Goal: Task Accomplishment & Management: Manage account settings

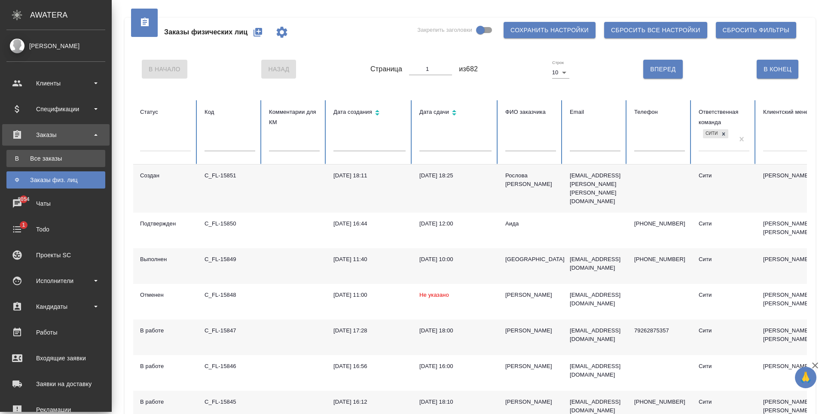
click at [48, 160] on div "Все заказы" at bounding box center [56, 158] width 90 height 9
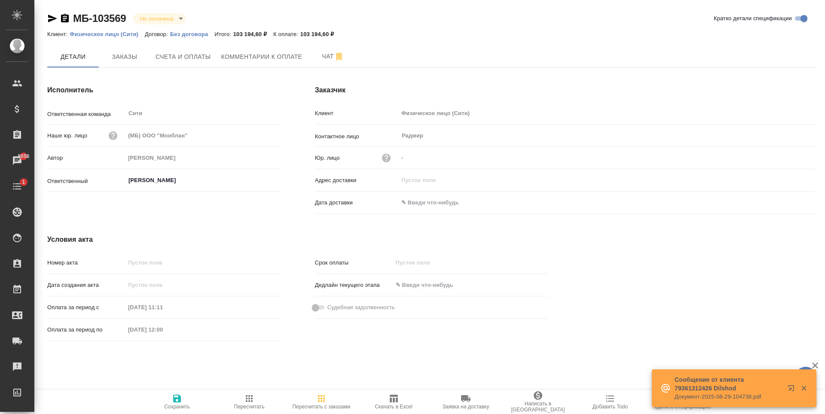
click at [804, 386] on icon "button" at bounding box center [804, 388] width 8 height 8
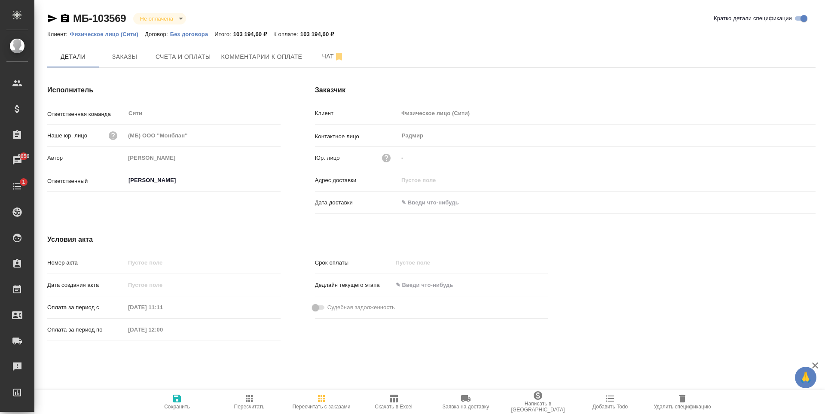
click at [438, 56] on div "Детали Заказы Счета и оплаты Комментарии к оплате Чат" at bounding box center [431, 56] width 768 height 21
click at [136, 58] on span "Заказы" at bounding box center [124, 57] width 41 height 11
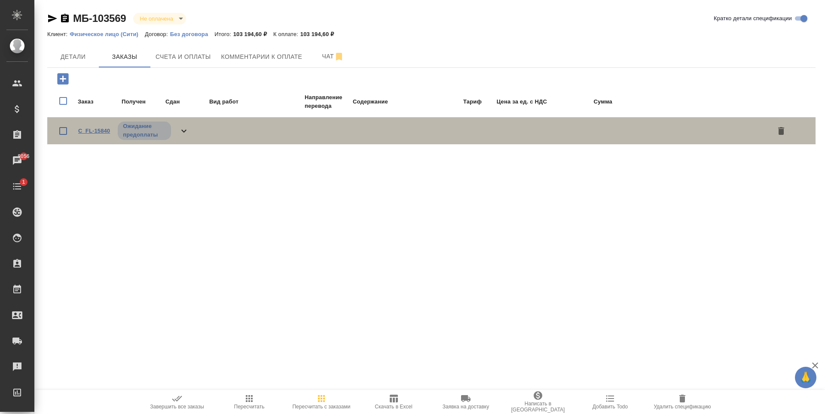
click at [100, 129] on link "C_FL-15840" at bounding box center [94, 131] width 32 height 6
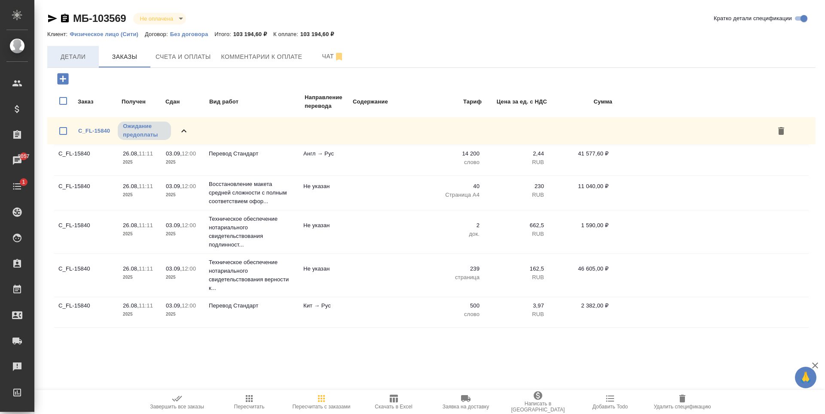
click at [87, 60] on span "Детали" at bounding box center [72, 57] width 41 height 11
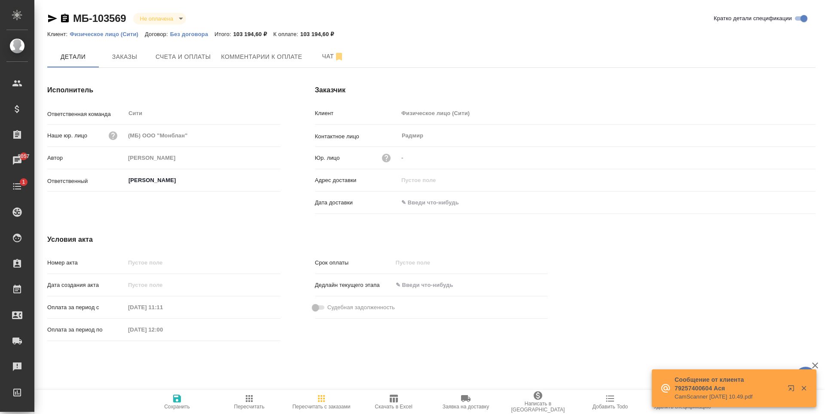
click at [388, 156] on icon "button" at bounding box center [386, 158] width 9 height 9
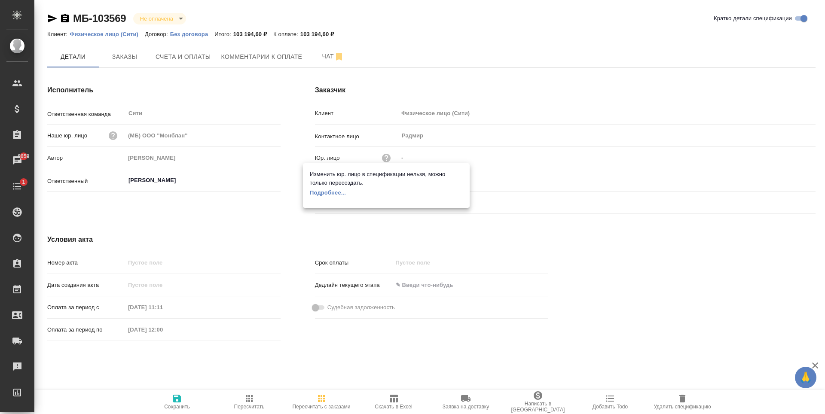
click at [706, 247] on div at bounding box center [412, 207] width 825 height 414
click at [689, 404] on span "Удалить спецификацию" at bounding box center [681, 407] width 57 height 6
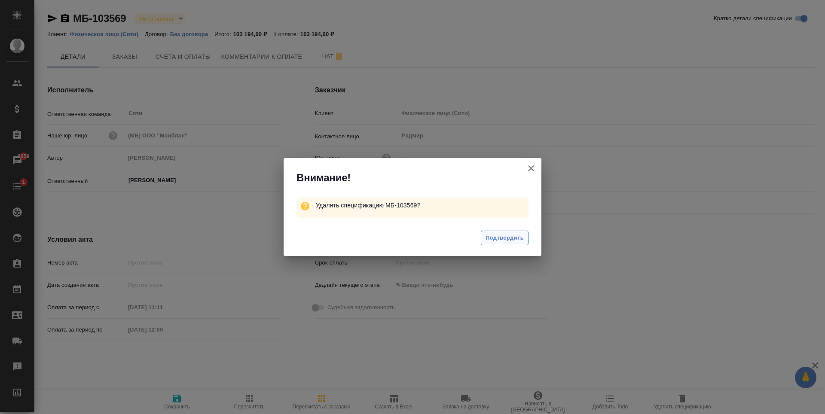
click at [508, 235] on span "Подтвердить" at bounding box center [504, 238] width 38 height 10
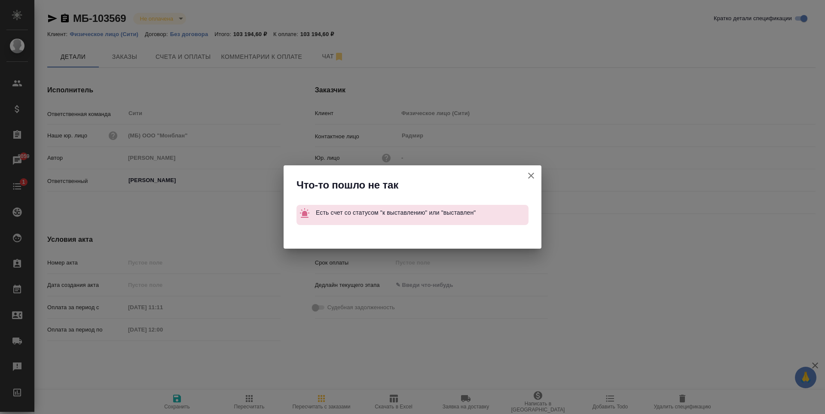
click at [531, 172] on icon "button" at bounding box center [531, 176] width 10 height 10
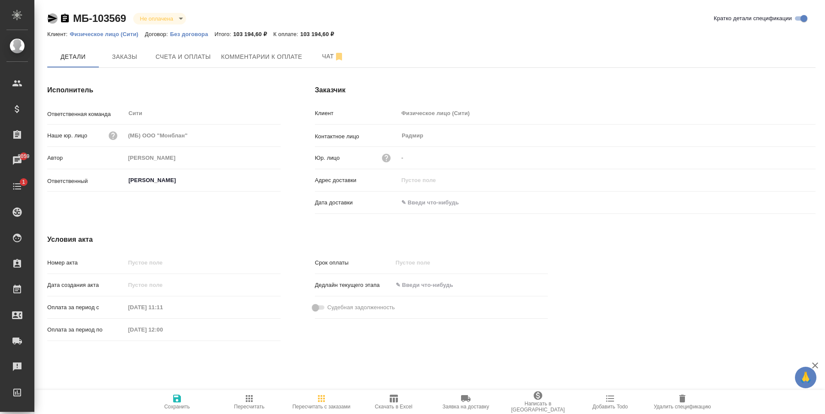
click at [48, 21] on icon "button" at bounding box center [52, 18] width 10 height 10
click at [547, 403] on span "Написать в Ardep" at bounding box center [538, 401] width 62 height 22
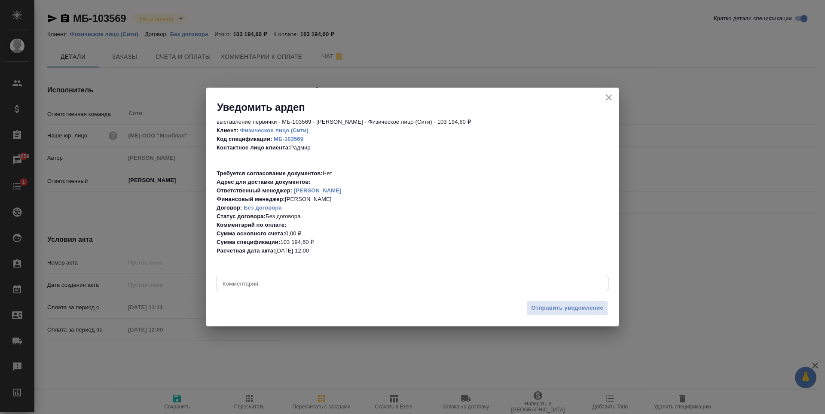
click at [610, 97] on icon "close" at bounding box center [609, 97] width 6 height 6
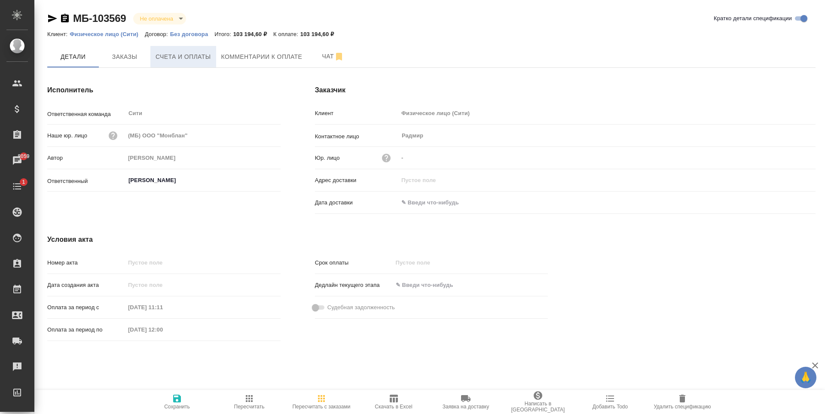
click at [170, 54] on span "Счета и оплаты" at bounding box center [182, 57] width 55 height 11
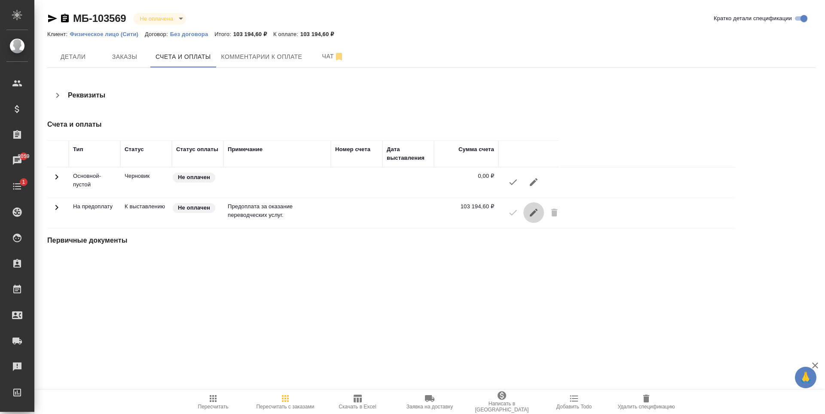
click at [534, 213] on icon "button" at bounding box center [533, 212] width 10 height 10
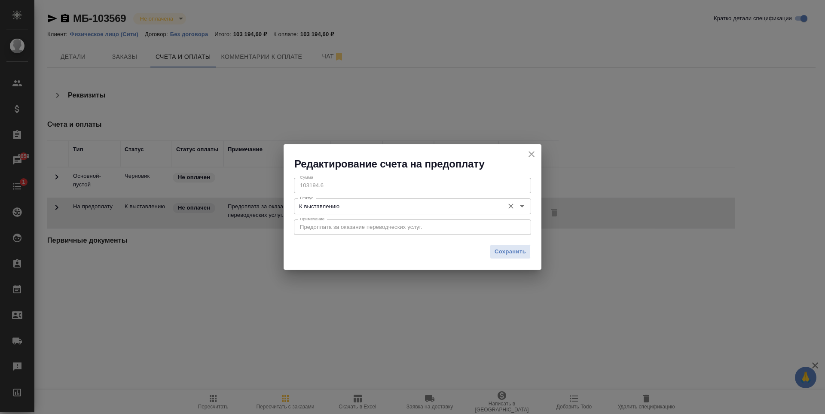
click at [440, 207] on input "К выставлению" at bounding box center [397, 206] width 203 height 10
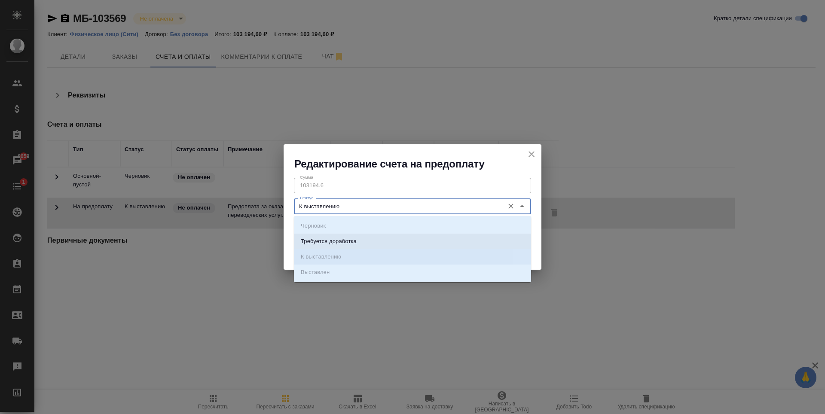
click at [417, 241] on li "Требуется доработка" at bounding box center [412, 241] width 237 height 15
type input "Требуется доработка"
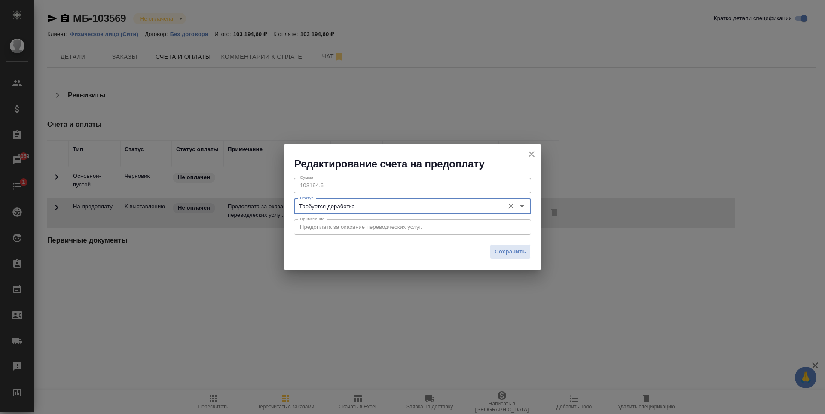
click at [410, 244] on div "Сохранить" at bounding box center [412, 255] width 258 height 30
click at [503, 255] on span "Сохранить" at bounding box center [509, 252] width 31 height 10
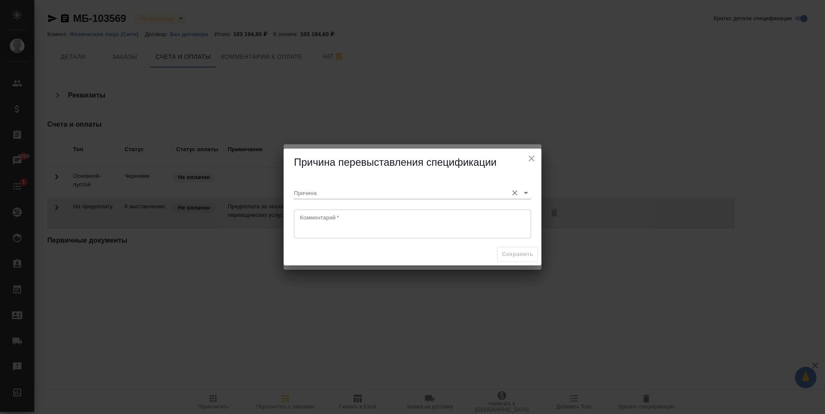
click at [347, 186] on div "Причина" at bounding box center [412, 189] width 237 height 19
click at [352, 187] on input "Причина" at bounding box center [399, 193] width 210 height 12
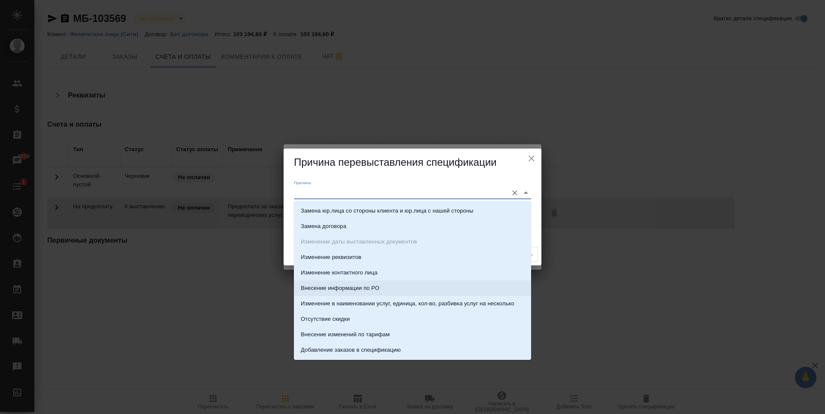
scroll to position [45, 0]
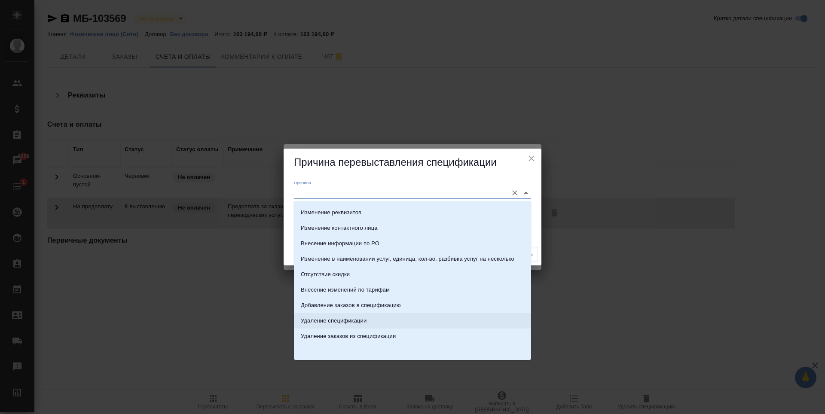
click at [412, 319] on li "Удаление спецификации" at bounding box center [412, 320] width 237 height 15
type input "Удаление спецификации"
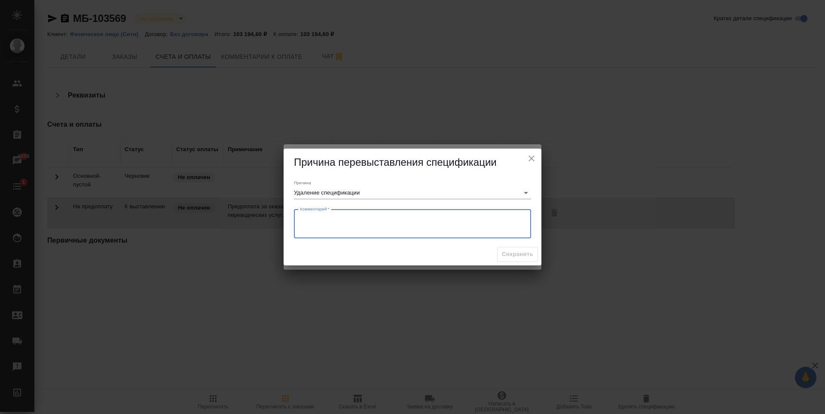
click at [494, 223] on textarea at bounding box center [412, 224] width 225 height 20
drag, startPoint x: 400, startPoint y: 219, endPoint x: 393, endPoint y: 220, distance: 7.0
click at [393, 220] on textarea "Нужно внести контактные данные юр.лица" at bounding box center [412, 224] width 225 height 20
type textarea "Нужно внести контактные данные лица"
click at [520, 258] on span "Сохранить" at bounding box center [517, 255] width 31 height 10
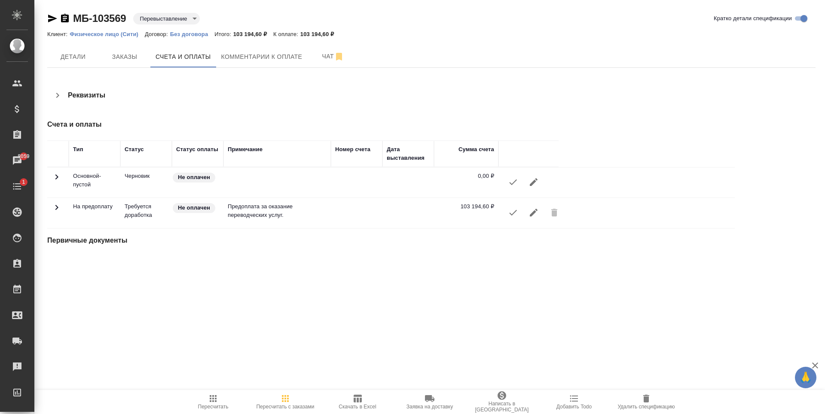
click at [533, 216] on icon "button" at bounding box center [533, 212] width 10 height 10
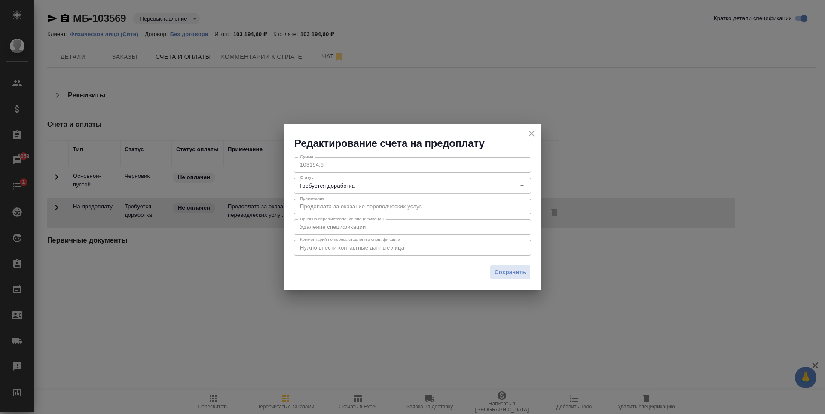
click at [531, 136] on icon "close" at bounding box center [531, 133] width 10 height 10
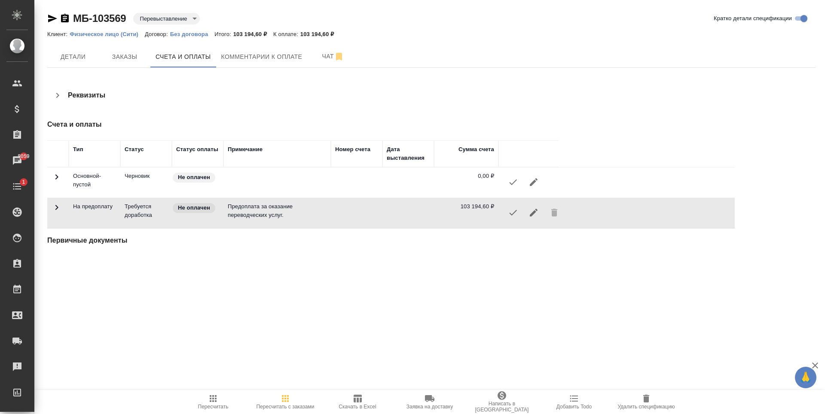
click at [380, 333] on div ".cls-1 fill:#fff; AWATERA Zaytseva Svetlana Клиенты Спецификации Заказы 8059 Ча…" at bounding box center [412, 207] width 825 height 414
click at [493, 400] on span "Написать в Ardep" at bounding box center [502, 401] width 62 height 22
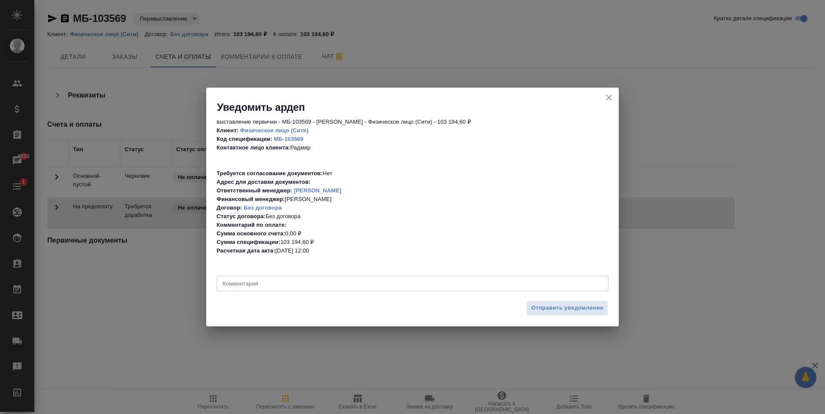
click at [297, 292] on div "выставление первички - МБ-103569 - Левченко Юлия - Физическое лицо (Сити) - 103…" at bounding box center [412, 205] width 412 height 182
click at [295, 284] on textarea at bounding box center [413, 283] width 380 height 6
click at [607, 99] on icon "close" at bounding box center [609, 97] width 6 height 6
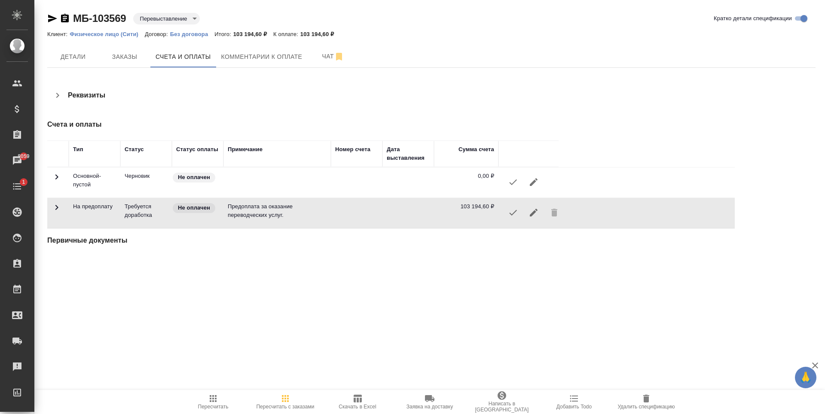
click at [48, 22] on icon "button" at bounding box center [52, 18] width 10 height 10
click at [287, 98] on div "Реквизиты" at bounding box center [303, 95] width 512 height 21
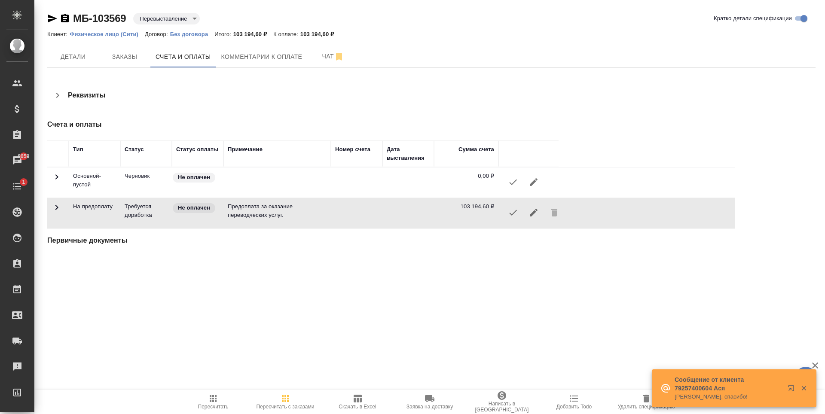
click at [805, 387] on icon "button" at bounding box center [803, 388] width 5 height 5
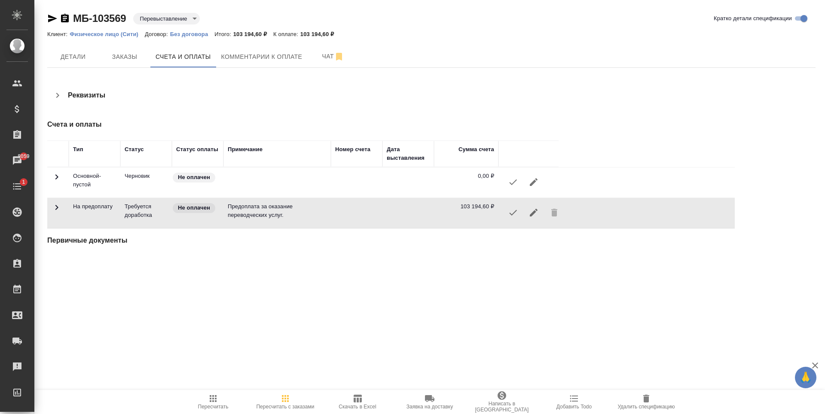
click at [745, 283] on div ".cls-1 fill:#fff; AWATERA Zaytseva Svetlana Клиенты Спецификации Заказы 8059 Ча…" at bounding box center [412, 207] width 825 height 414
click at [125, 59] on span "Заказы" at bounding box center [124, 57] width 41 height 11
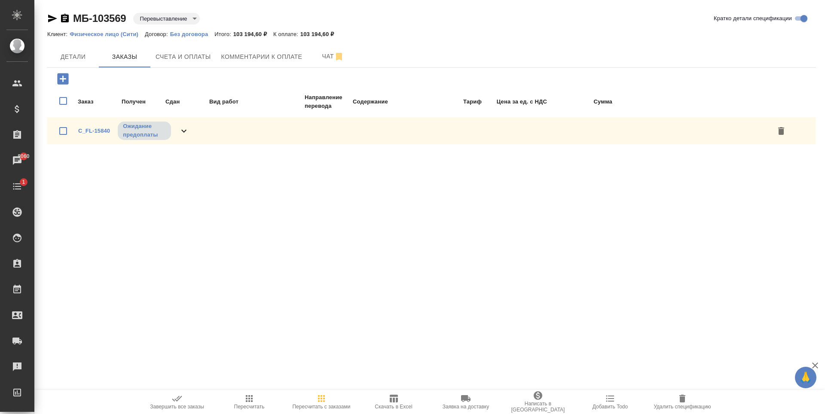
click at [59, 132] on input "checkbox" at bounding box center [63, 131] width 18 height 18
checkbox input "true"
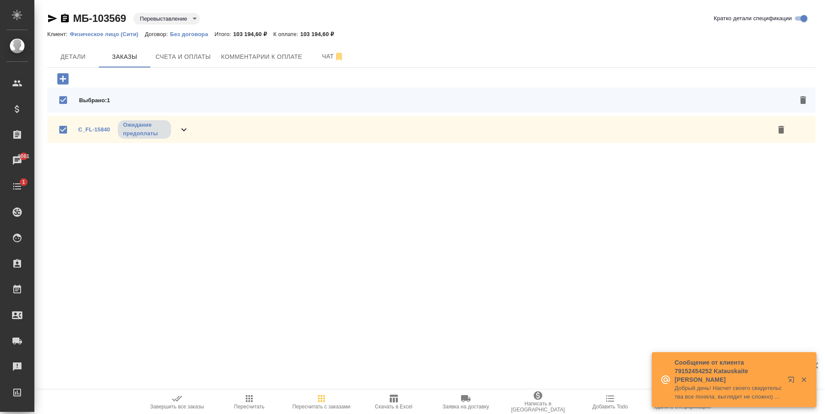
click at [780, 132] on icon "button" at bounding box center [781, 130] width 6 height 8
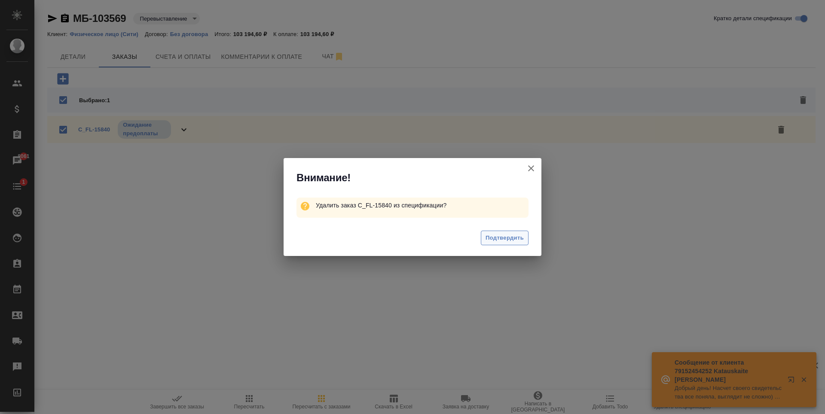
click at [519, 235] on span "Подтвердить" at bounding box center [504, 238] width 38 height 10
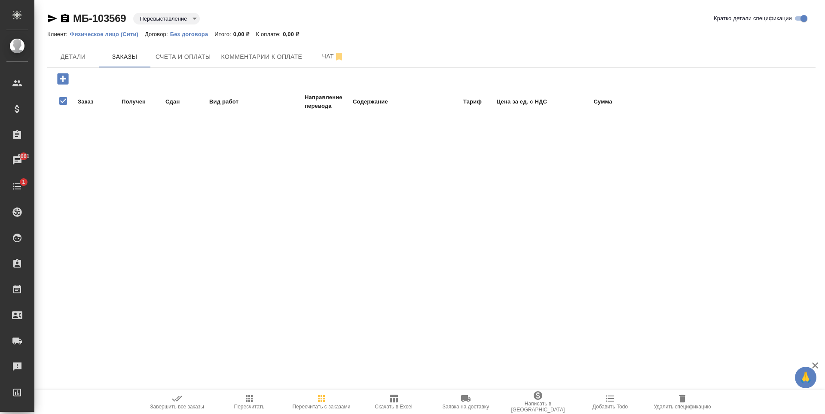
click at [428, 147] on div ".cls-1 fill:#fff; AWATERA Zaytseva Svetlana Клиенты Спецификации Заказы 8061 Ча…" at bounding box center [412, 207] width 825 height 414
click at [302, 185] on div ".cls-1 fill:#fff; AWATERA Zaytseva Svetlana Клиенты Спецификации Заказы 8062 Ча…" at bounding box center [412, 207] width 825 height 414
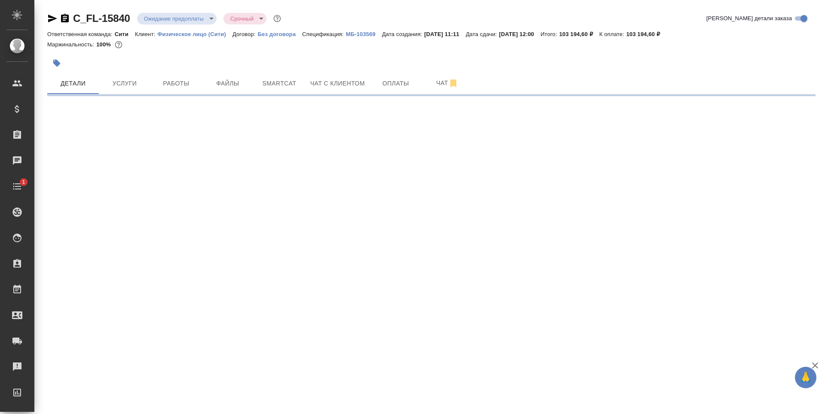
select select "RU"
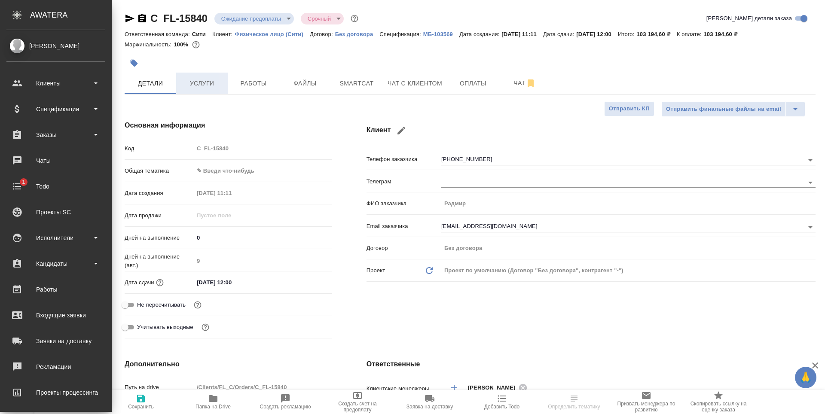
type textarea "x"
click at [270, 52] on div at bounding box center [470, 53] width 691 height 2
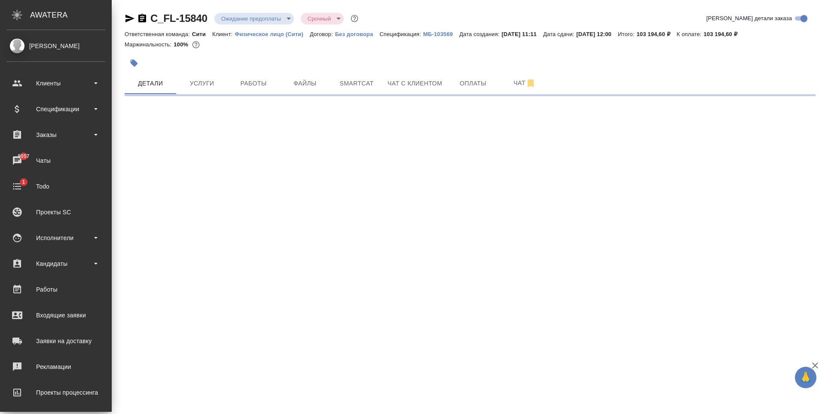
select select "RU"
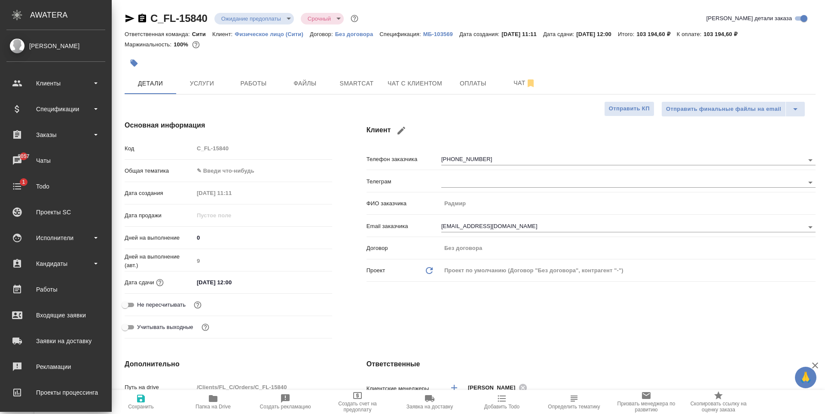
type textarea "x"
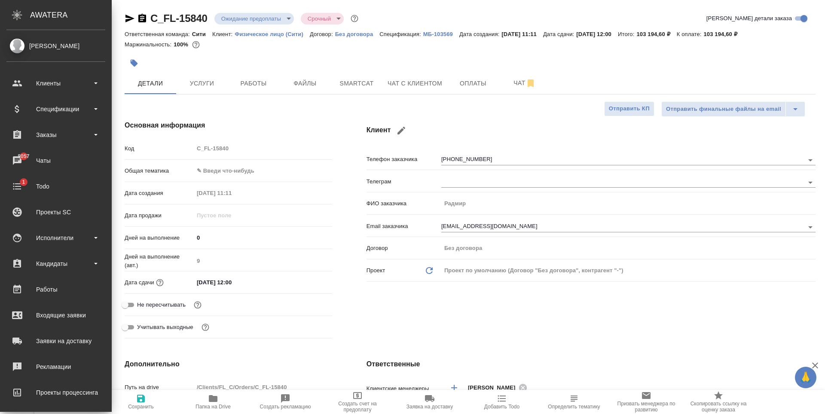
type textarea "x"
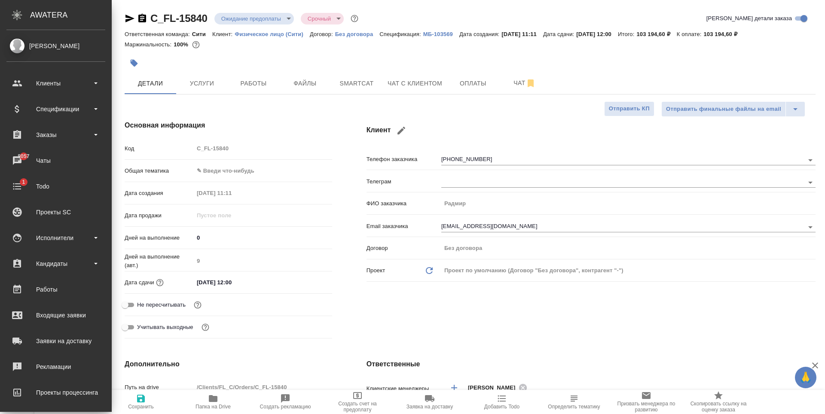
type textarea "x"
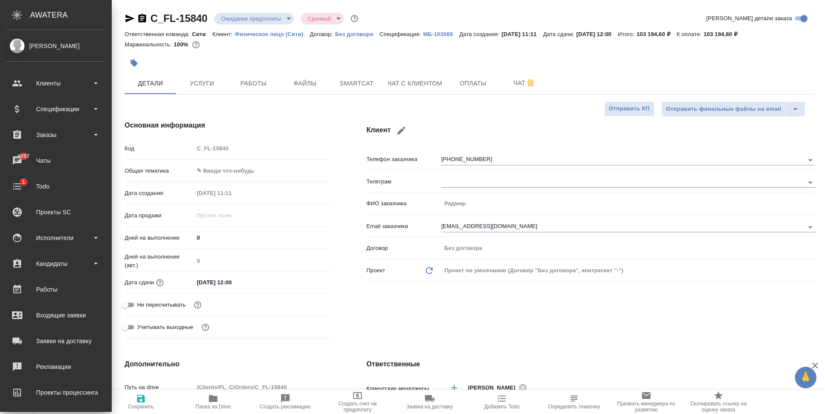
type textarea "x"
click at [296, 37] on p "Физическое лицо (Сити)" at bounding box center [272, 34] width 75 height 6
type textarea "x"
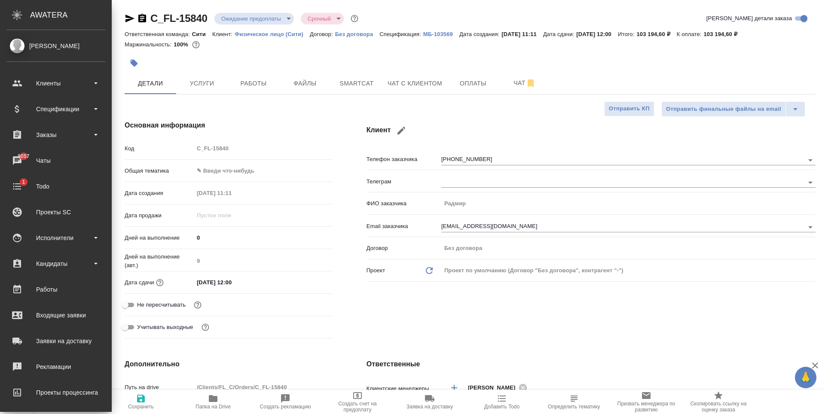
type textarea "x"
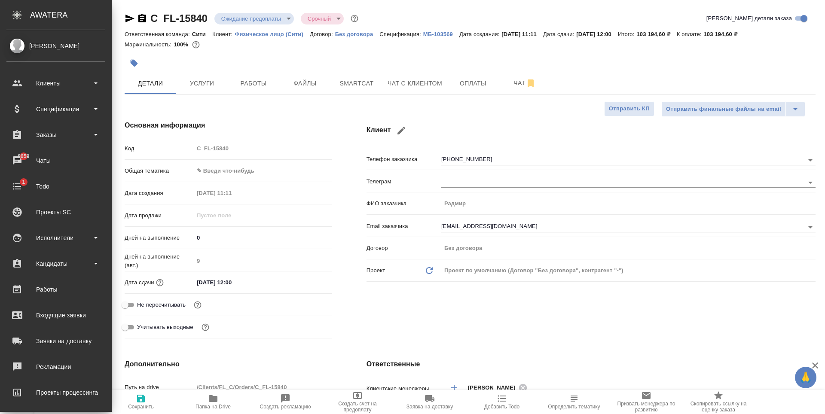
type textarea "x"
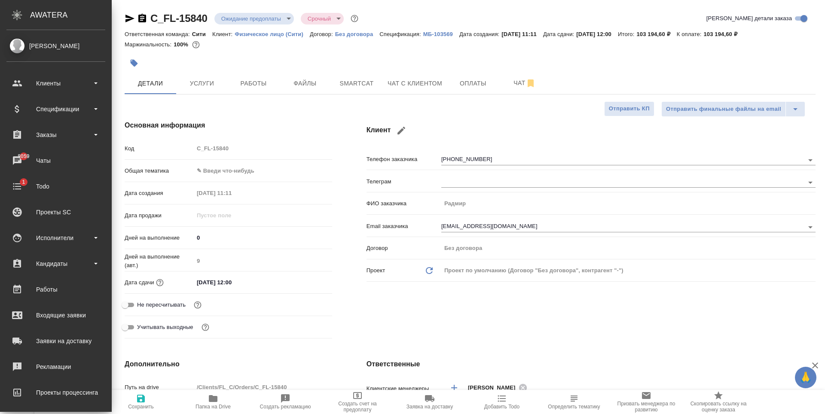
type textarea "x"
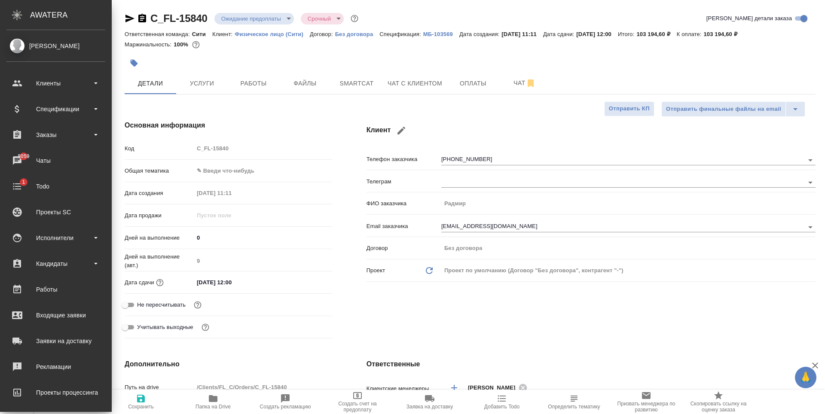
type textarea "x"
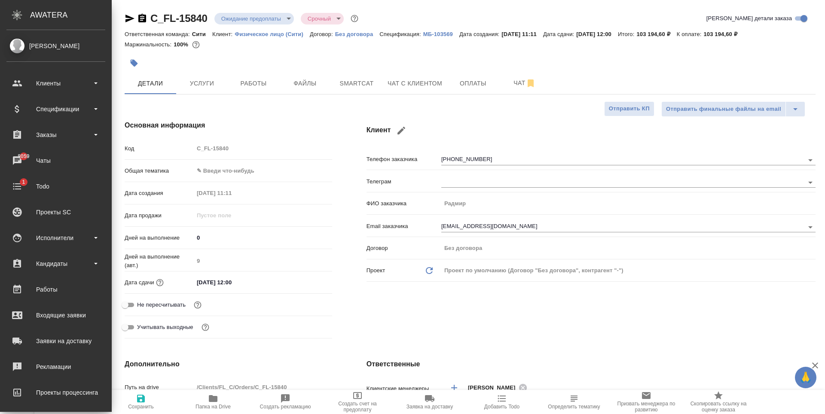
type textarea "x"
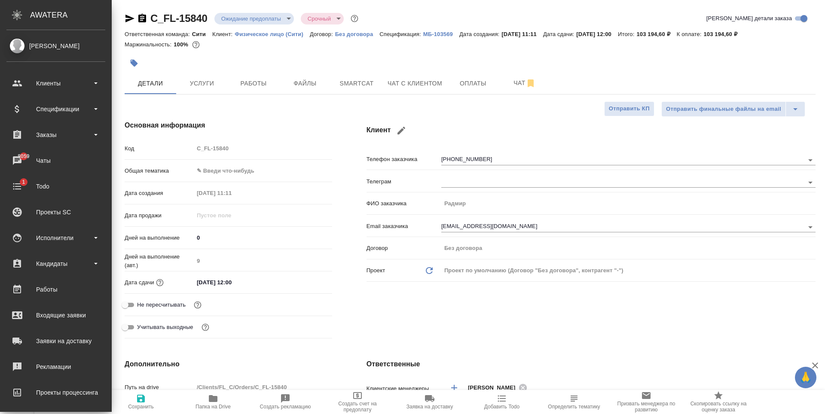
type textarea "x"
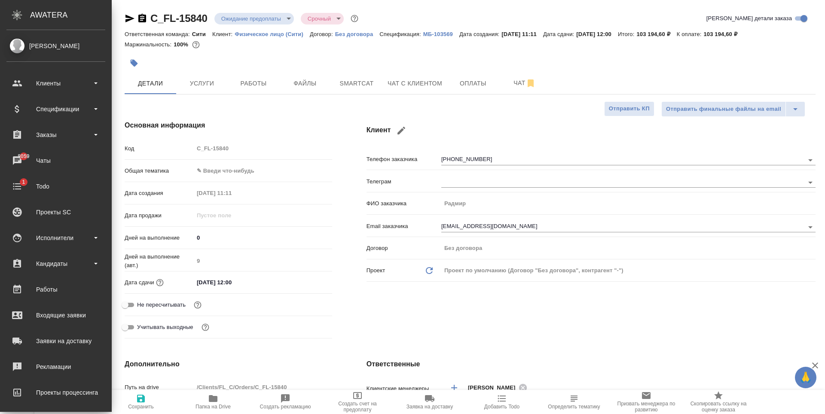
type textarea "x"
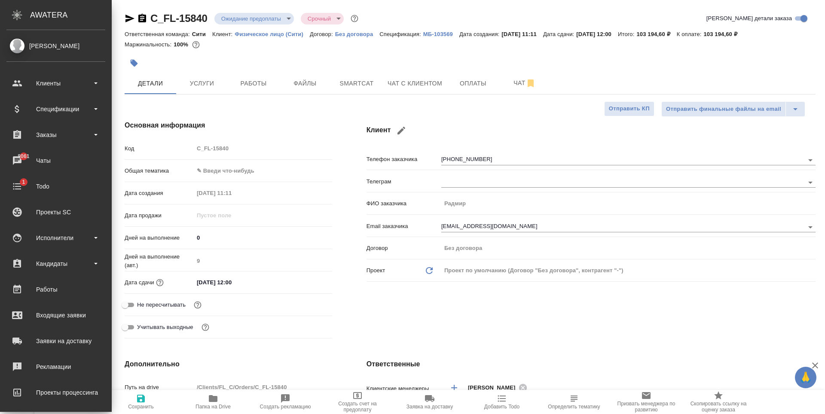
type textarea "x"
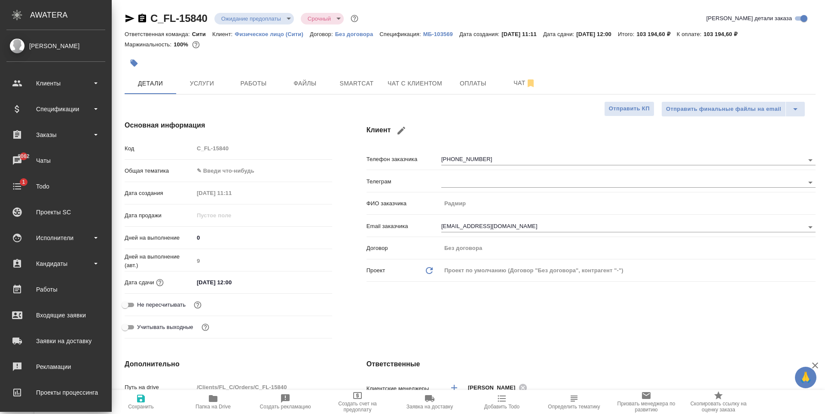
type textarea "x"
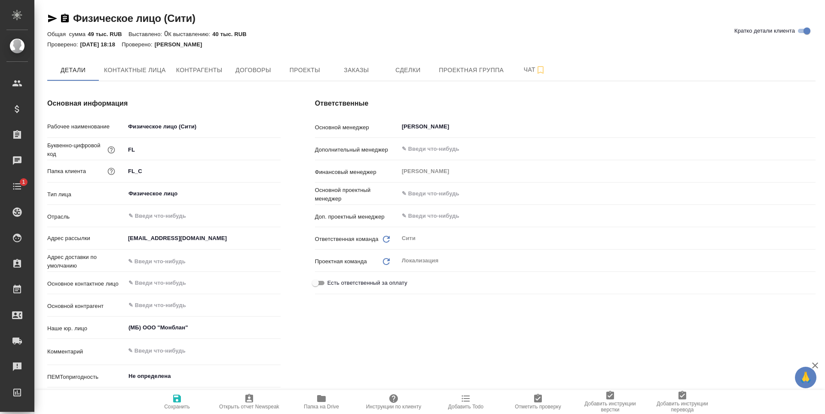
type textarea "x"
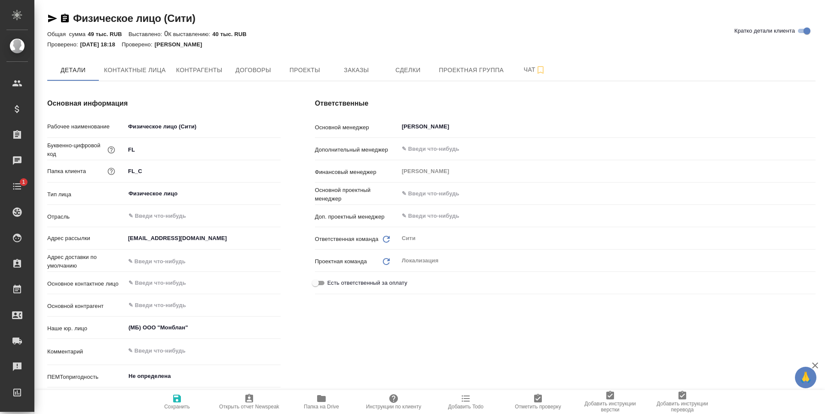
type textarea "x"
click at [268, 73] on span "Договоры" at bounding box center [252, 70] width 41 height 11
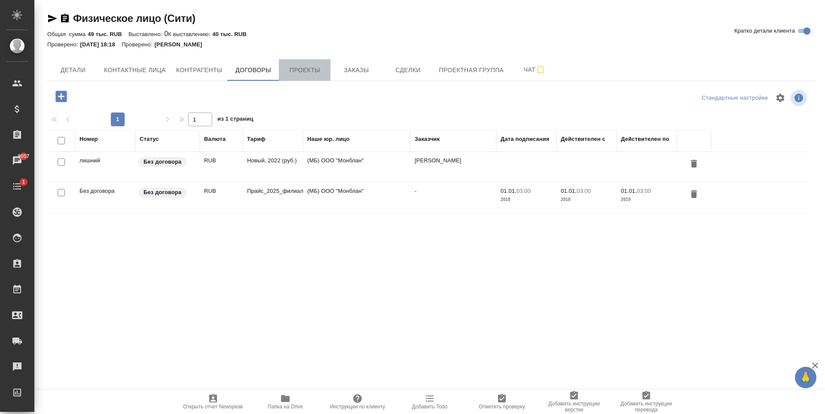
click at [307, 71] on span "Проекты" at bounding box center [304, 70] width 41 height 11
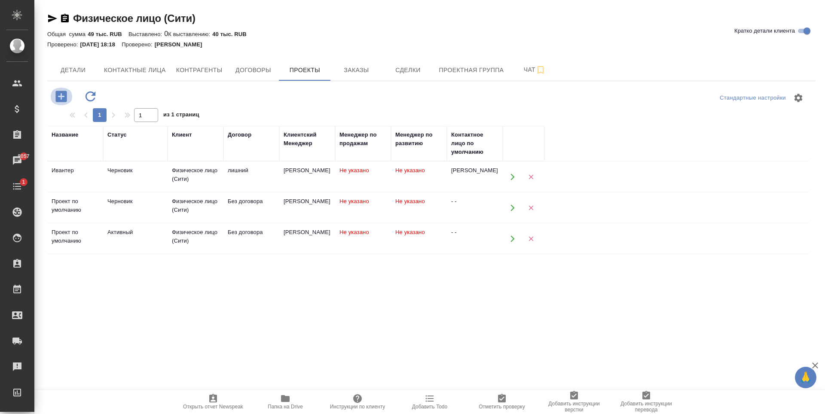
click at [64, 99] on icon "button" at bounding box center [60, 96] width 11 height 11
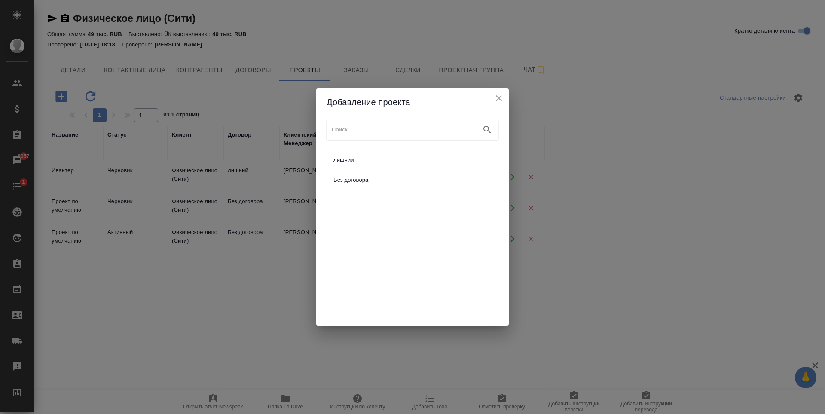
click at [503, 101] on icon "close" at bounding box center [499, 98] width 10 height 10
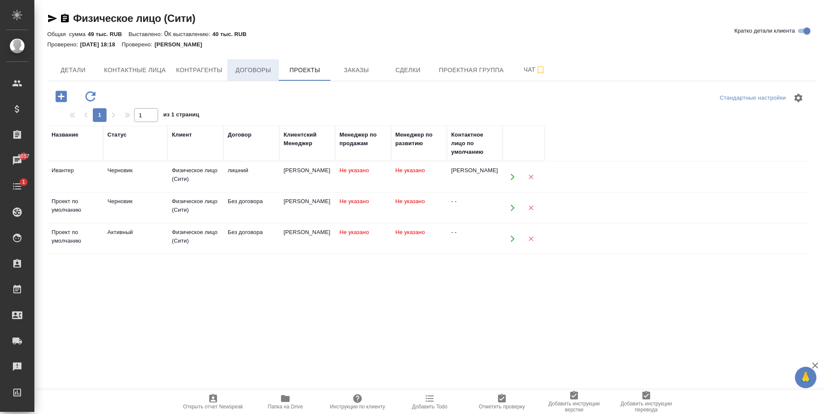
click at [265, 72] on span "Договоры" at bounding box center [252, 70] width 41 height 11
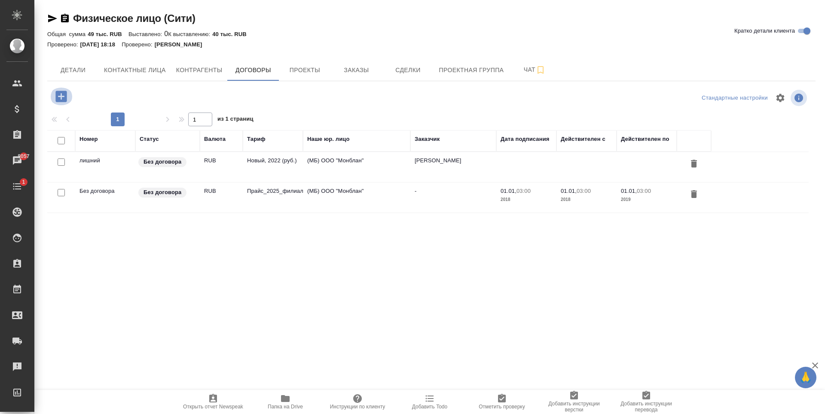
click at [68, 100] on icon "button" at bounding box center [61, 96] width 15 height 15
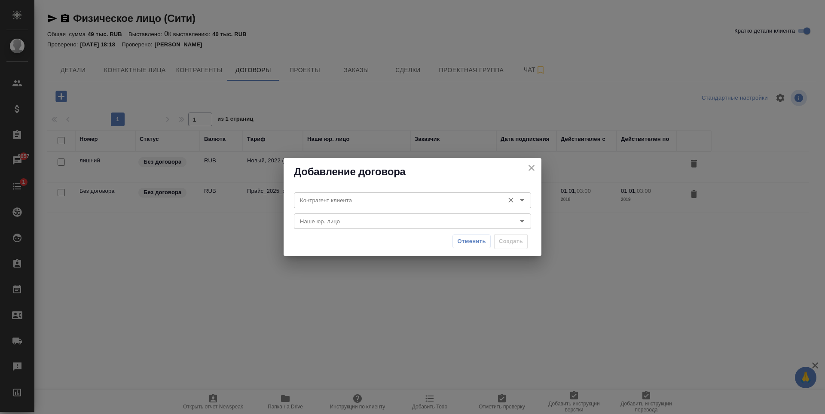
click at [378, 191] on div "Контрагент клиента Контрагент клиента" at bounding box center [412, 199] width 237 height 21
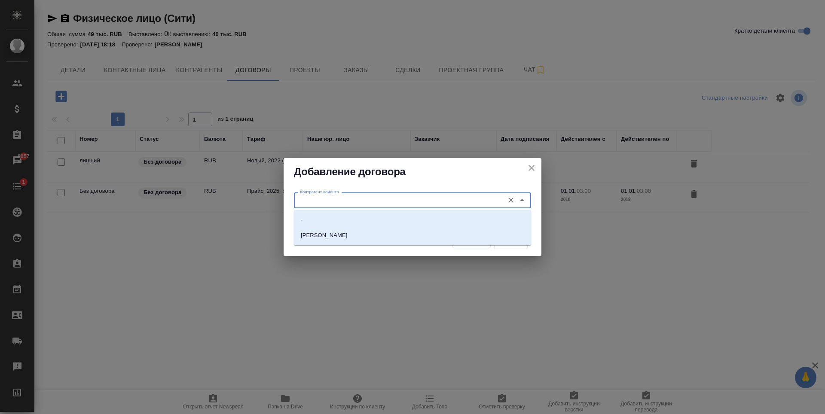
click at [377, 196] on input "Контрагент клиента" at bounding box center [397, 200] width 203 height 10
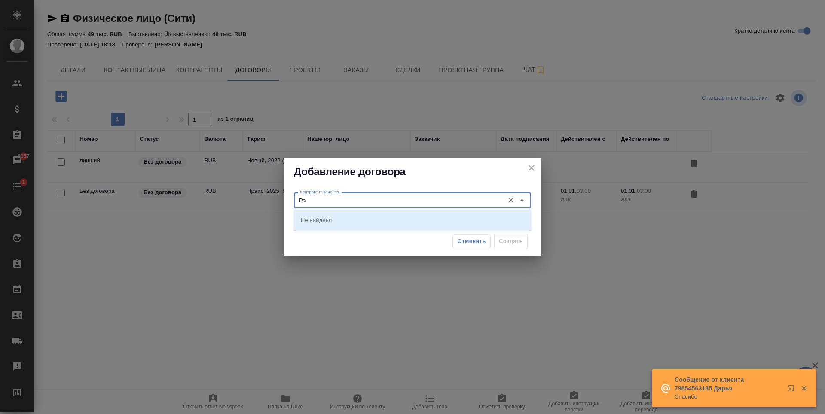
type input "Р"
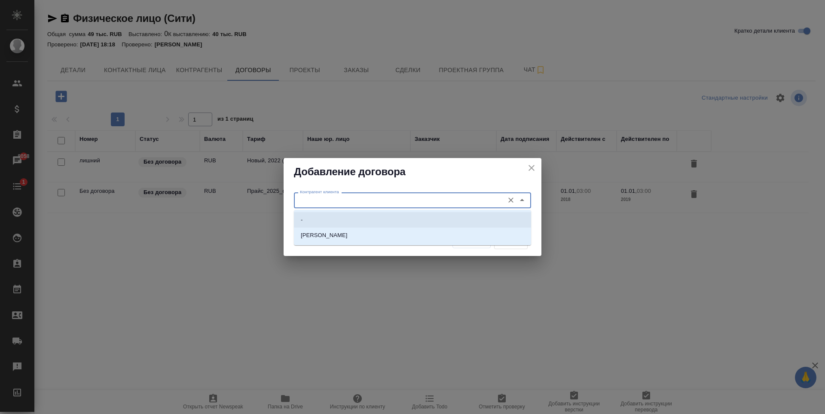
click at [530, 169] on icon "close" at bounding box center [531, 168] width 6 height 6
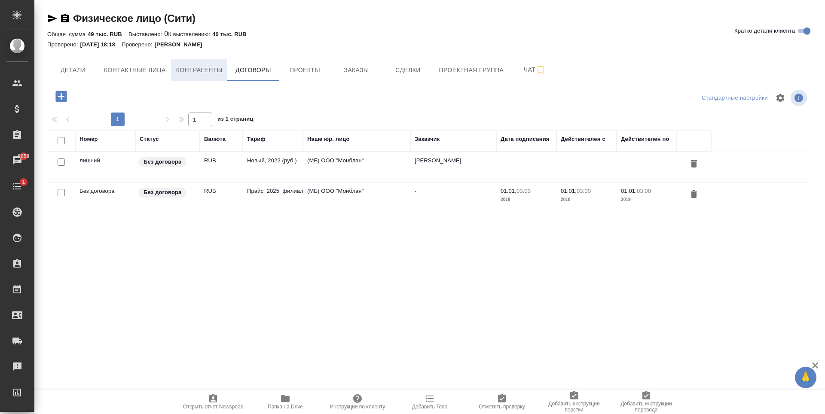
click at [216, 66] on span "Контрагенты" at bounding box center [199, 70] width 46 height 11
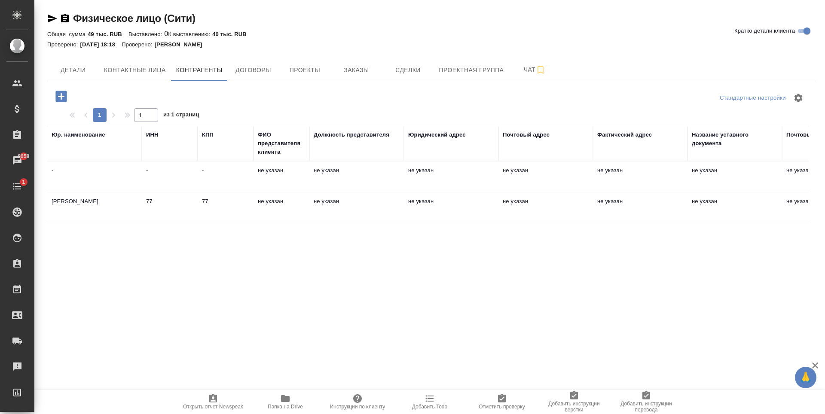
click at [62, 100] on icon "button" at bounding box center [60, 96] width 11 height 11
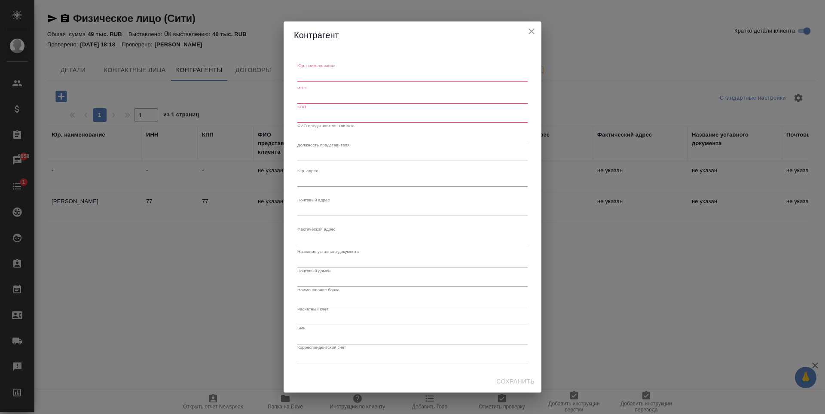
click at [533, 30] on icon "close" at bounding box center [531, 31] width 6 height 6
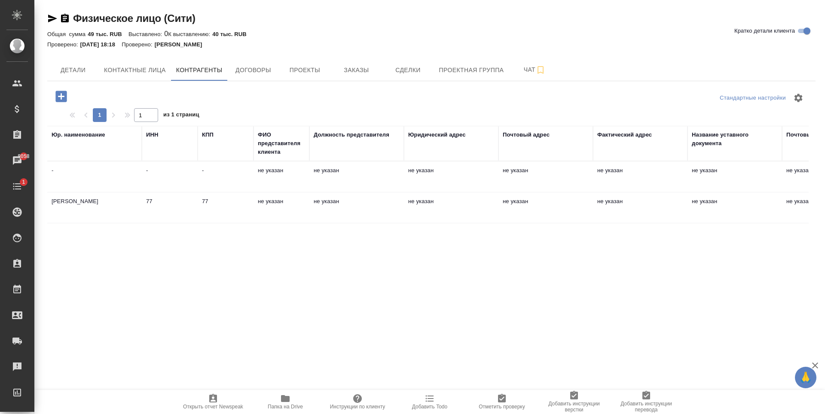
click at [78, 192] on td "[PERSON_NAME]" at bounding box center [94, 177] width 94 height 30
type textarea "[PERSON_NAME]"
type input "77"
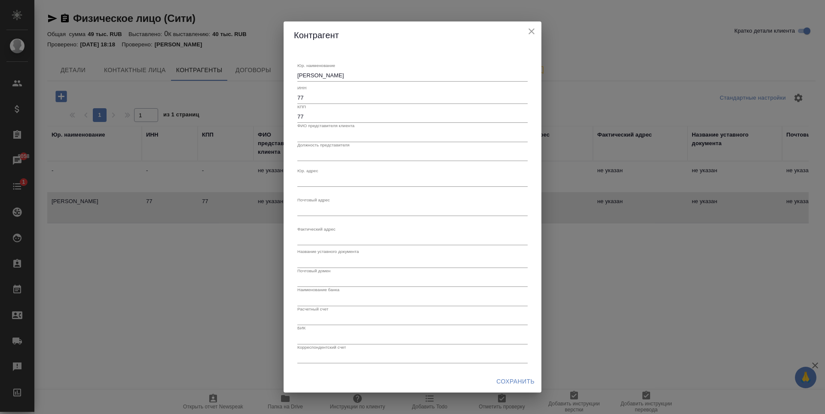
click at [527, 29] on icon "close" at bounding box center [531, 31] width 10 height 10
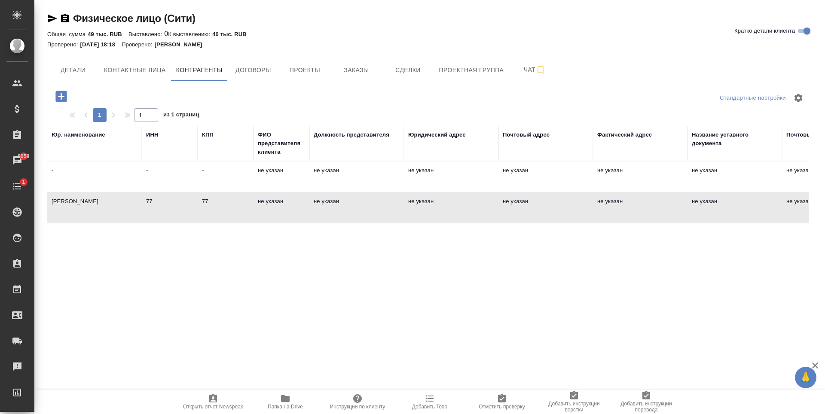
click at [57, 98] on icon "button" at bounding box center [60, 96] width 11 height 11
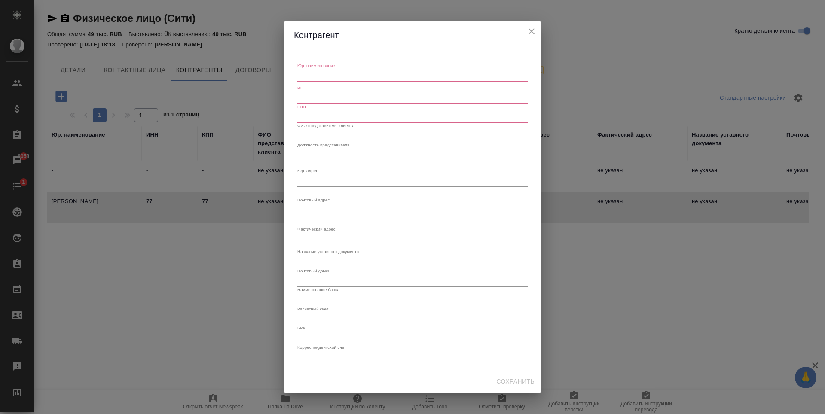
click at [336, 80] on div "x" at bounding box center [412, 76] width 230 height 12
click at [320, 76] on textarea "Радмир" at bounding box center [412, 75] width 230 height 6
paste textarea "Рахматуллин"
type textarea "Радмир Рахматуллин"
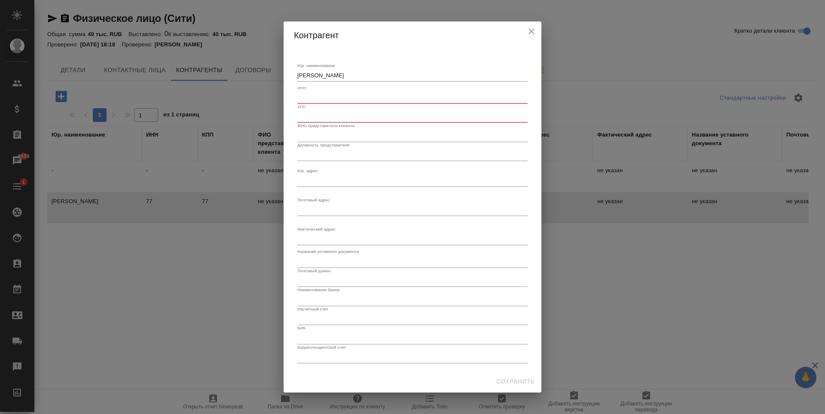
click at [315, 100] on input "text" at bounding box center [412, 98] width 230 height 12
type input "77"
click at [328, 117] on input "text" at bounding box center [412, 117] width 230 height 12
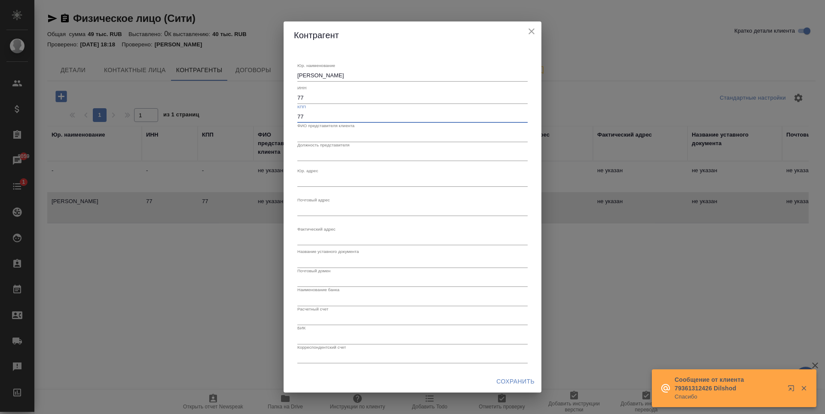
type input "77"
click at [519, 382] on span "Сохранить" at bounding box center [515, 381] width 38 height 11
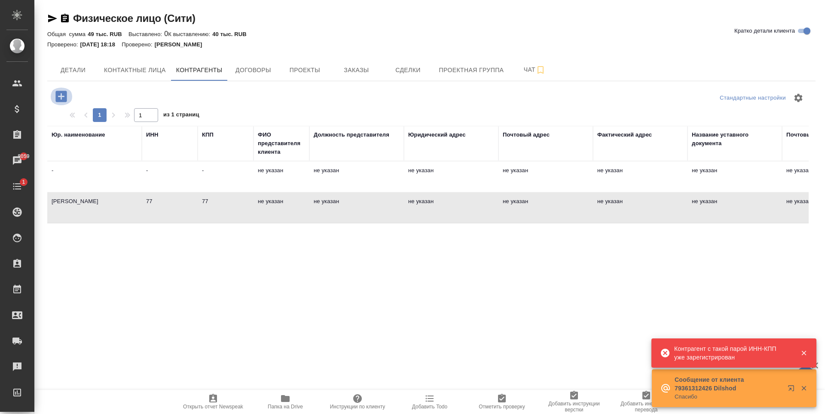
click at [60, 92] on icon "button" at bounding box center [60, 96] width 11 height 11
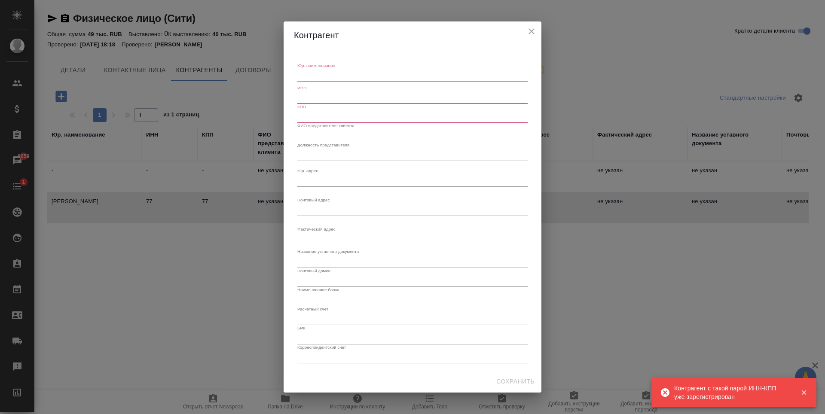
click at [336, 77] on textarea "Юр. наименование" at bounding box center [412, 75] width 230 height 6
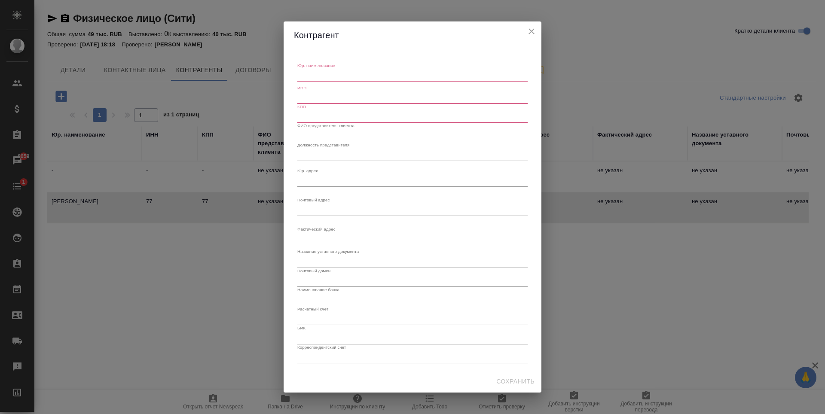
paste textarea "[PERSON_NAME]"
type textarea "[PERSON_NAME]"
click at [313, 96] on input "text" at bounding box center [412, 98] width 230 height 12
type input "66"
click at [313, 121] on input "text" at bounding box center [412, 117] width 230 height 12
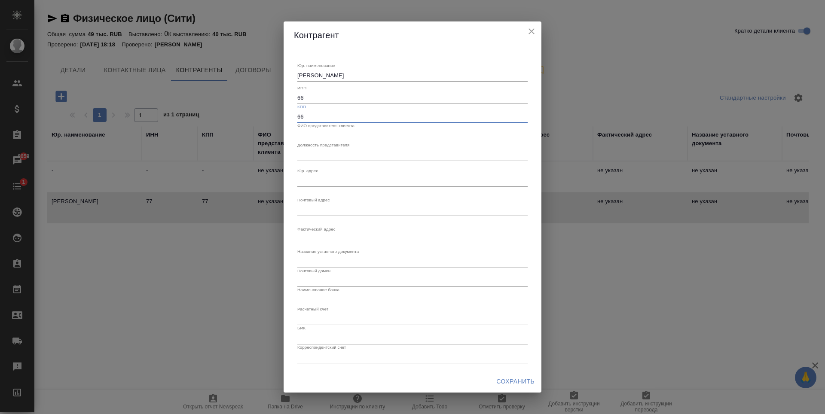
type input "66"
click at [519, 379] on span "Сохранить" at bounding box center [515, 381] width 38 height 11
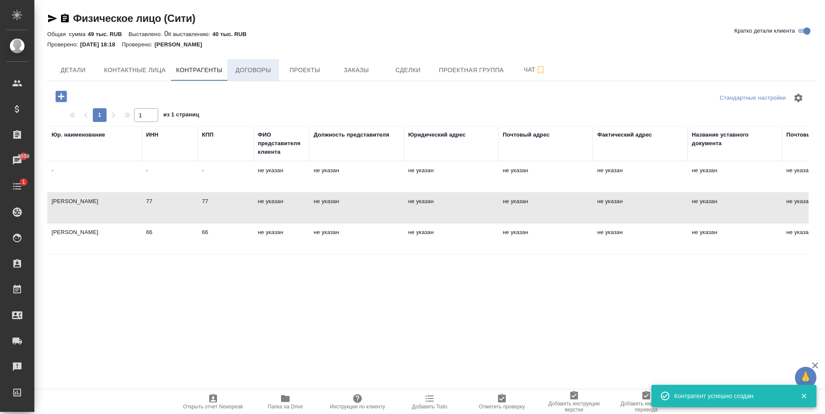
click at [261, 68] on span "Договоры" at bounding box center [252, 70] width 41 height 11
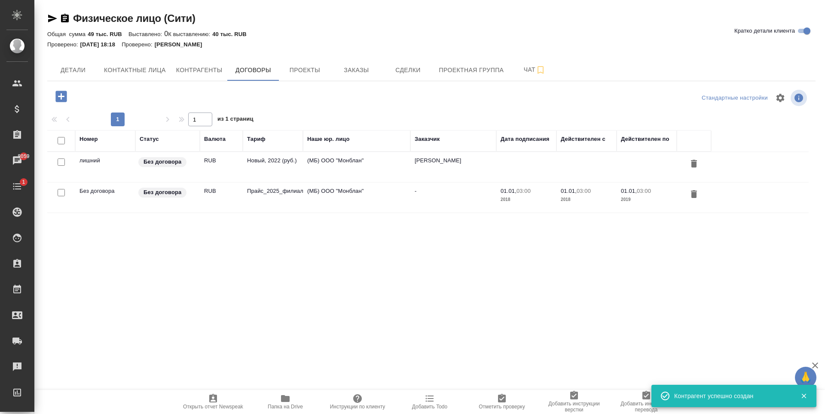
click at [60, 95] on icon "button" at bounding box center [60, 96] width 11 height 11
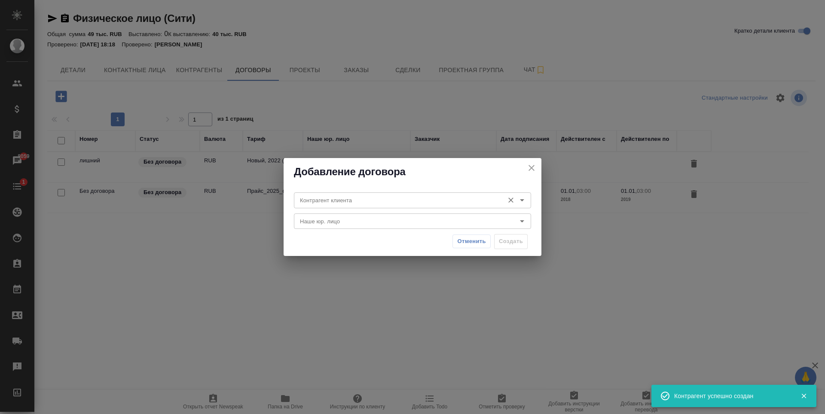
click at [382, 200] on input "Контрагент клиента" at bounding box center [397, 200] width 203 height 10
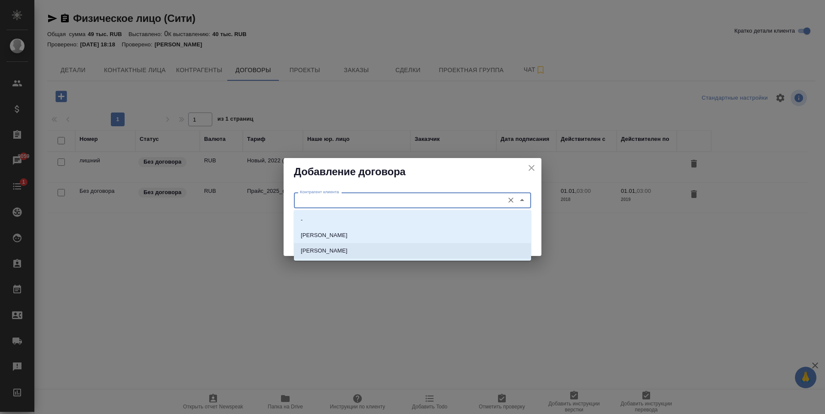
click at [337, 250] on p "[PERSON_NAME]" at bounding box center [324, 251] width 47 height 9
type input "[PERSON_NAME]"
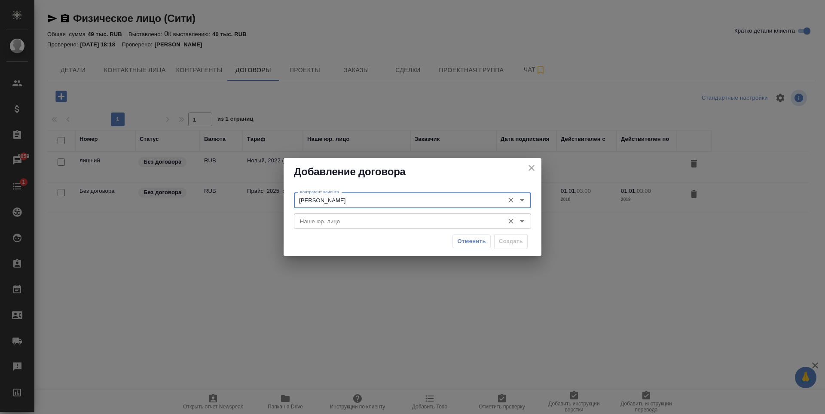
click at [362, 215] on div "Наше юр. лицо" at bounding box center [412, 220] width 237 height 15
click at [524, 220] on icon "Open" at bounding box center [522, 221] width 10 height 10
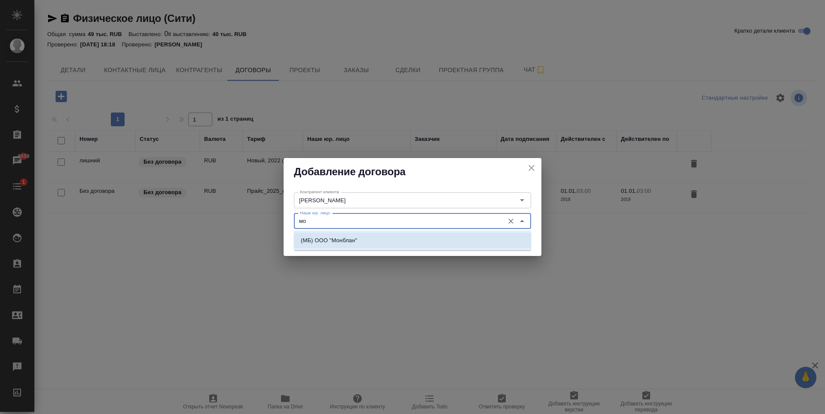
click at [368, 239] on li "(МБ) ООО "Монблан"" at bounding box center [412, 240] width 237 height 15
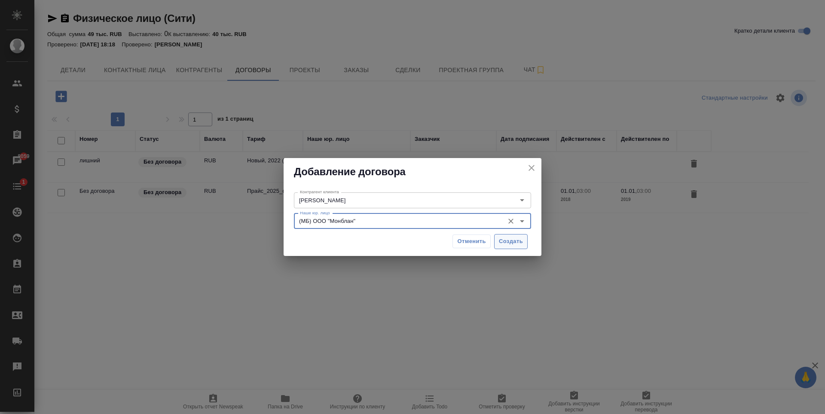
type input "(МБ) ООО "Монблан""
click at [513, 238] on span "Создать" at bounding box center [511, 242] width 24 height 10
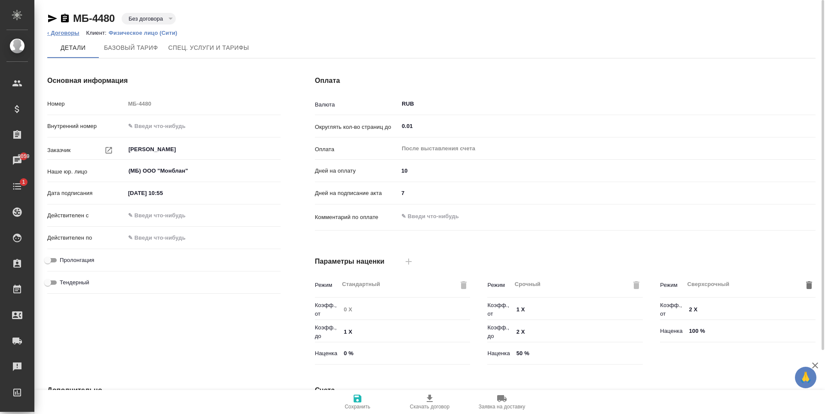
click at [54, 34] on link "‹ Договоры" at bounding box center [63, 33] width 32 height 6
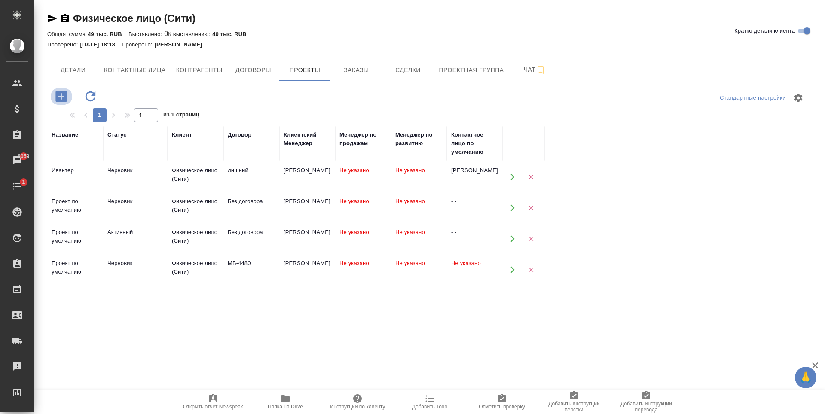
click at [59, 97] on icon "button" at bounding box center [61, 96] width 15 height 15
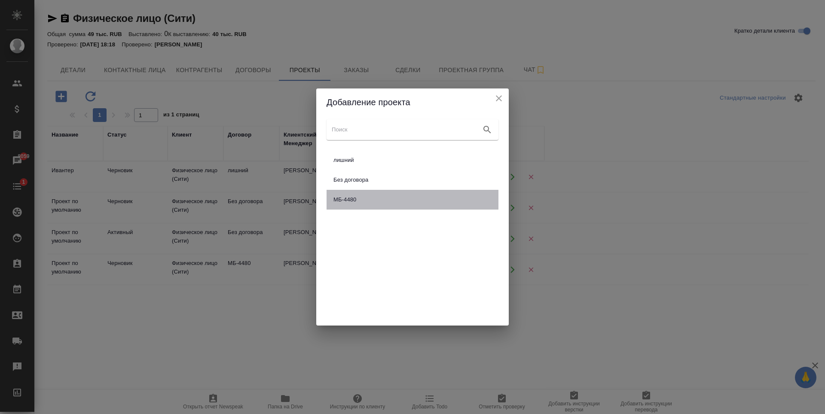
click at [412, 195] on div "МБ-4480" at bounding box center [412, 200] width 172 height 20
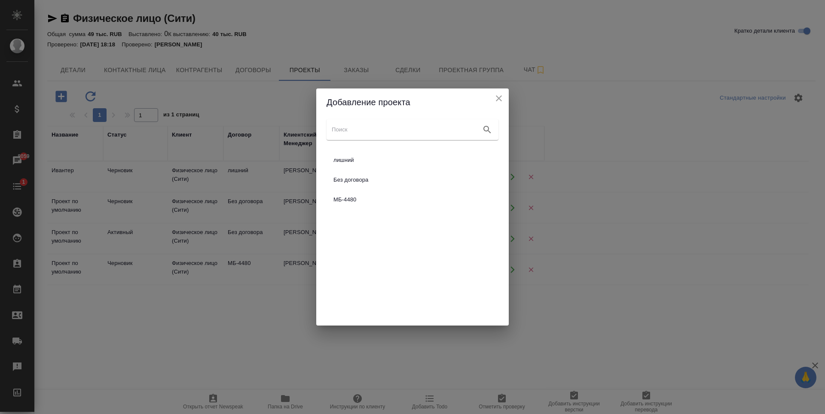
click at [402, 204] on span "МБ-4480" at bounding box center [412, 199] width 158 height 9
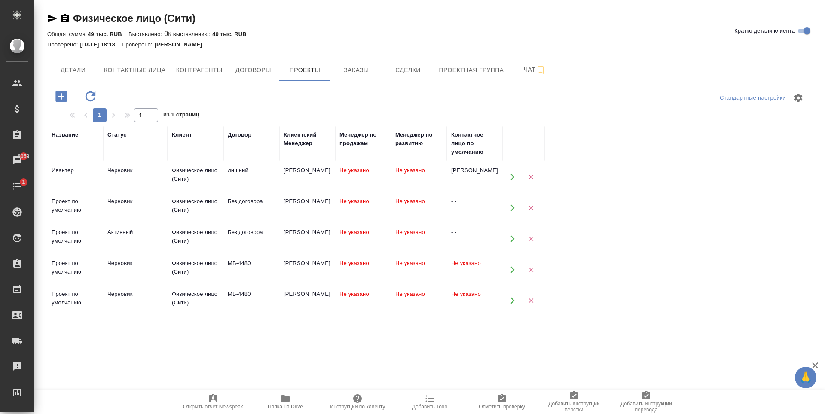
click at [130, 175] on div "Активный" at bounding box center [135, 170] width 56 height 9
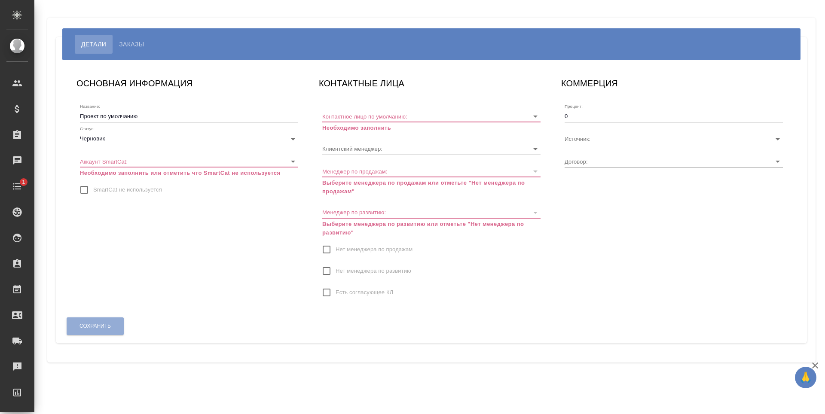
type input "МБ-4480"
type input "[PERSON_NAME]"
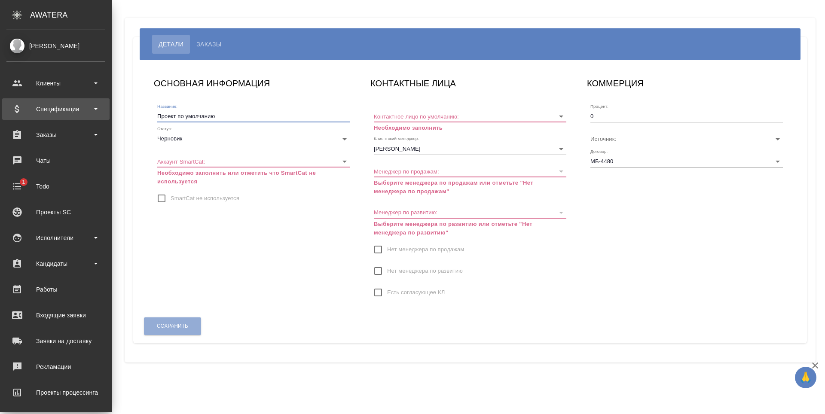
drag, startPoint x: 140, startPoint y: 113, endPoint x: 23, endPoint y: 110, distance: 116.4
click at [23, 110] on div ".cls-1 fill:#fff; AWATERA [PERSON_NAME] Спецификации Заказы Чаты 1 Todo Проекты…" at bounding box center [412, 207] width 825 height 414
paste input "[PERSON_NAME]"
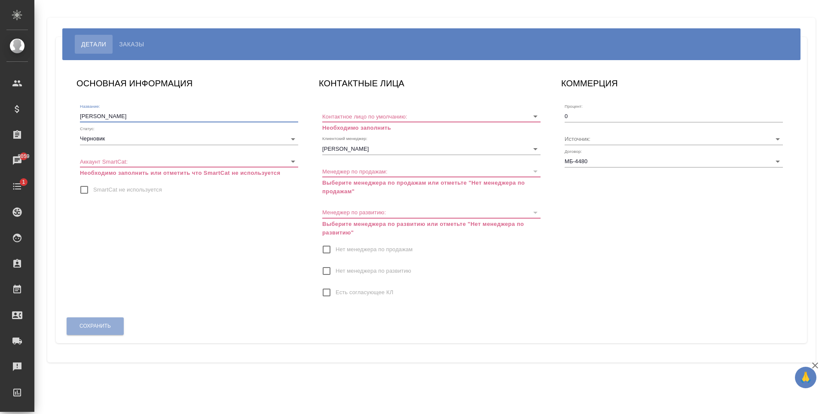
type input "[PERSON_NAME]"
click at [150, 164] on body "🙏 .cls-1 fill:#fff; AWATERA [PERSON_NAME] Спецификации Заказы 8059 Чаты 1 Todo …" at bounding box center [412, 207] width 825 height 414
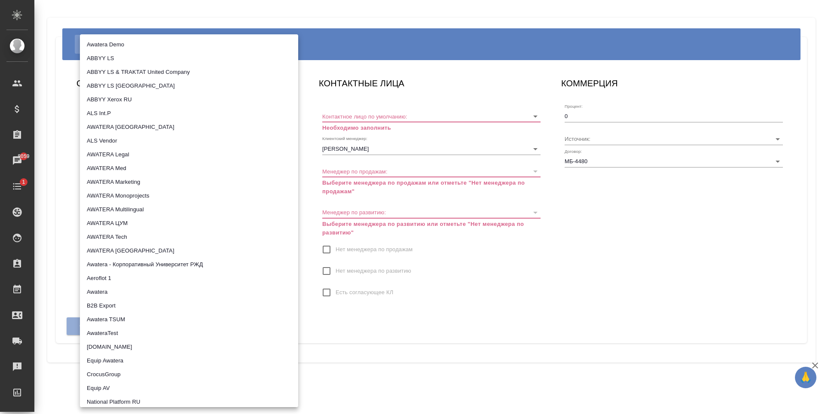
scroll to position [442, 0]
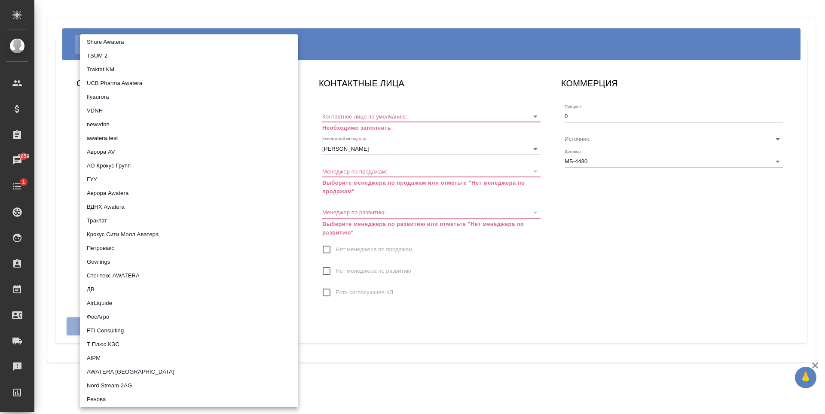
click at [122, 220] on li "Трактат" at bounding box center [189, 221] width 218 height 14
type input "5ee7379ee86966421fbf459a"
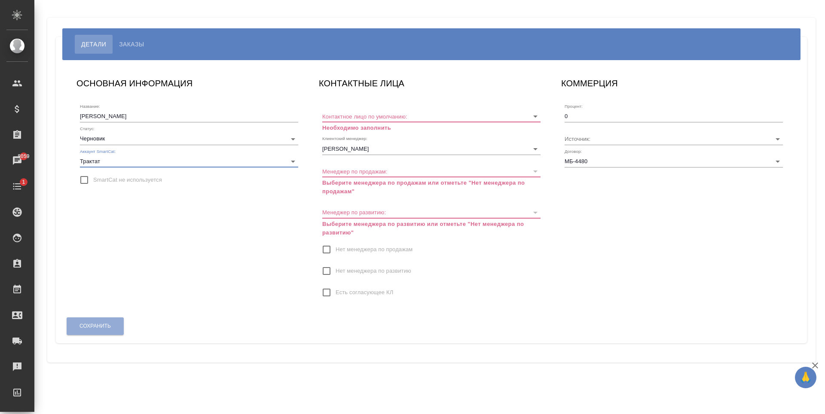
click at [222, 247] on div "ОСНОВНАЯ ИНФОРМАЦИЯ Название: [PERSON_NAME] Статус: Черновик draft Аккаунт Smar…" at bounding box center [189, 192] width 242 height 249
click at [93, 141] on body "🙏 .cls-1 fill:#fff; AWATERA [PERSON_NAME] Спецификации Заказы 8059 Чаты 1 Todo …" at bounding box center [412, 207] width 825 height 414
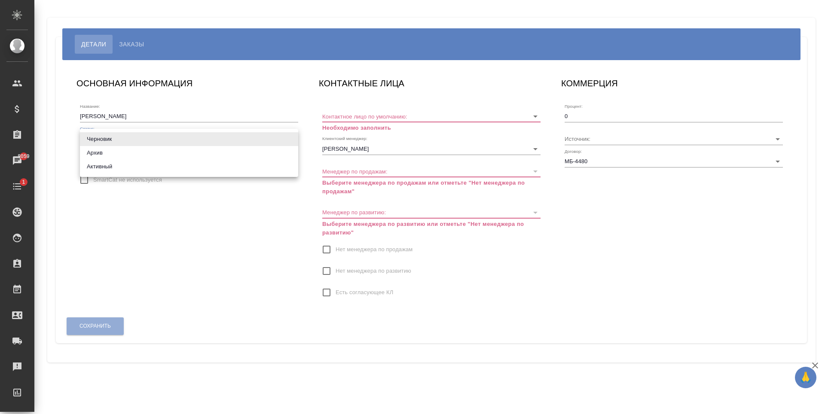
click at [113, 169] on li "Активный" at bounding box center [189, 167] width 218 height 14
type input "active"
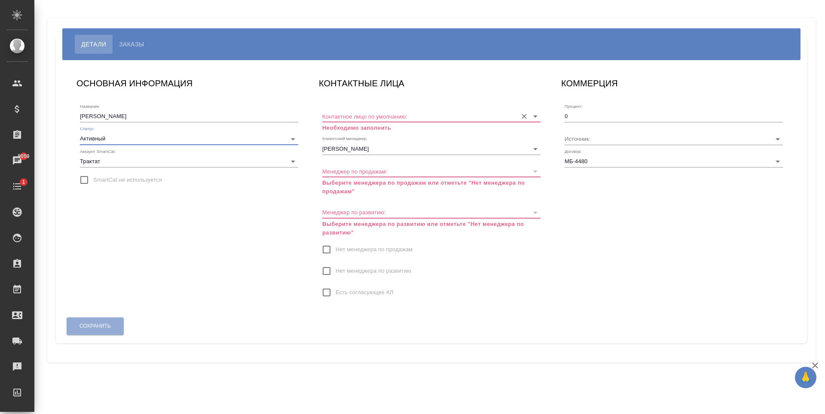
click at [412, 118] on input "Контактное лицо по умолчанию:" at bounding box center [417, 116] width 191 height 12
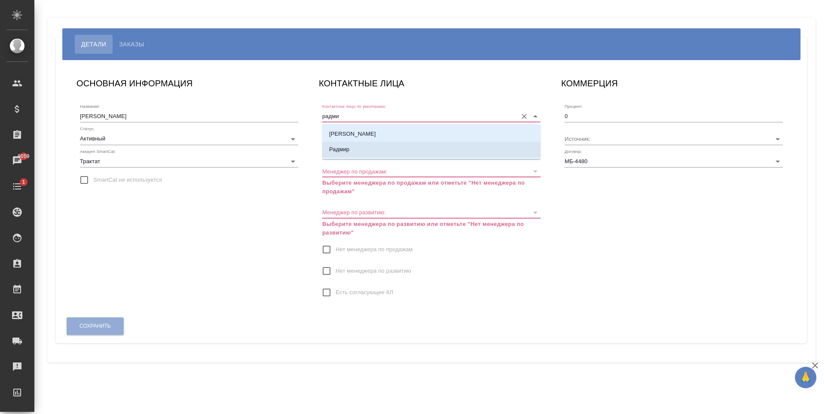
click at [354, 154] on li "Радмир" at bounding box center [431, 149] width 218 height 15
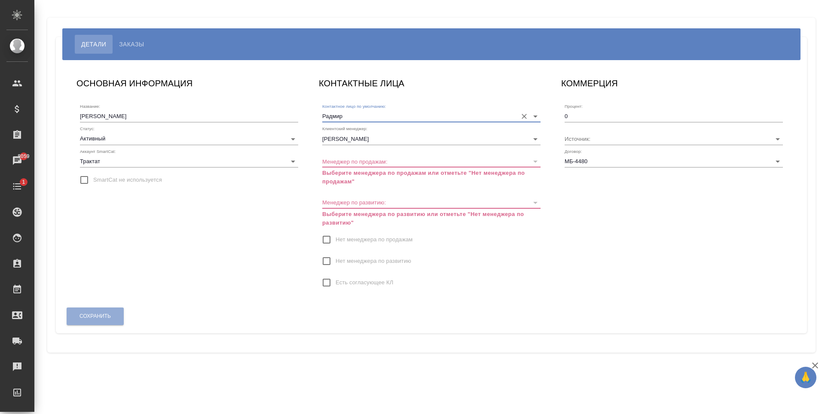
type input "Радмир"
click at [530, 134] on icon "Open" at bounding box center [535, 139] width 10 height 10
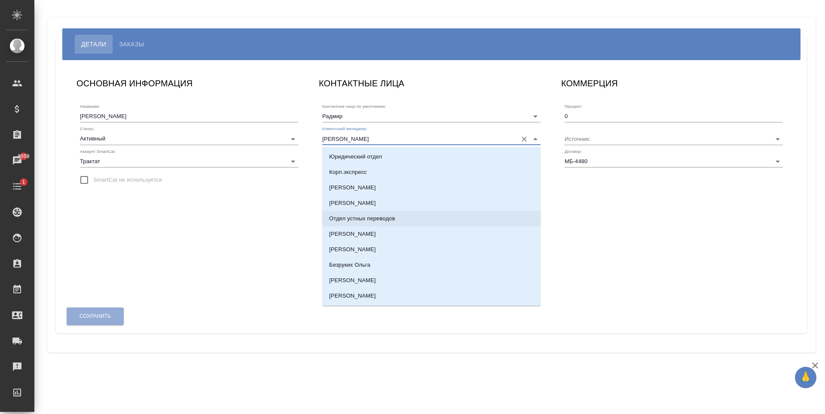
click at [662, 209] on div "КОММЕРЦИЯ Процент: 0 Источник: Договор: МБ-4480" at bounding box center [673, 187] width 242 height 239
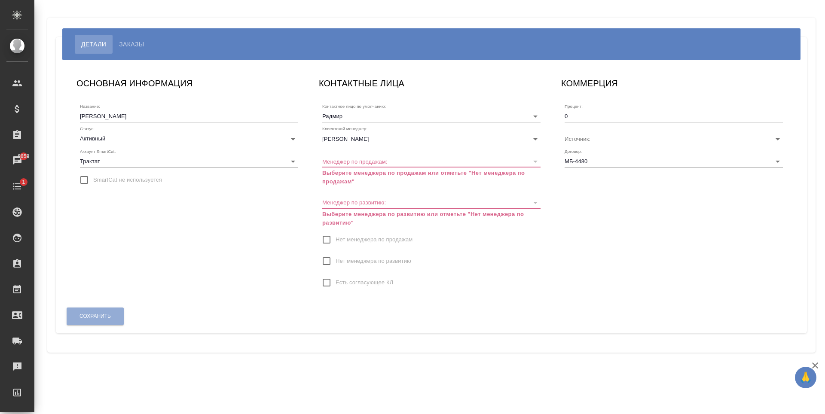
click at [359, 237] on span "Нет менеджера по продажам" at bounding box center [373, 239] width 77 height 9
click at [335, 237] on input "Нет менеджера по продажам" at bounding box center [326, 240] width 18 height 18
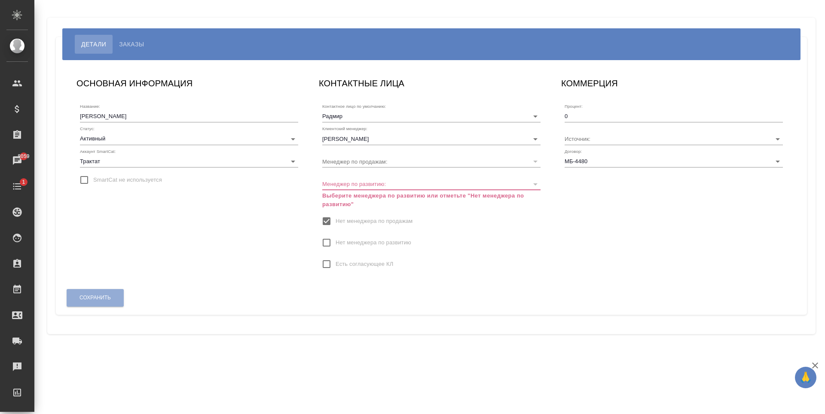
click at [363, 241] on span "Нет менеджера по развитию" at bounding box center [373, 242] width 76 height 9
click at [335, 241] on input "Нет менеджера по развитию" at bounding box center [326, 243] width 18 height 18
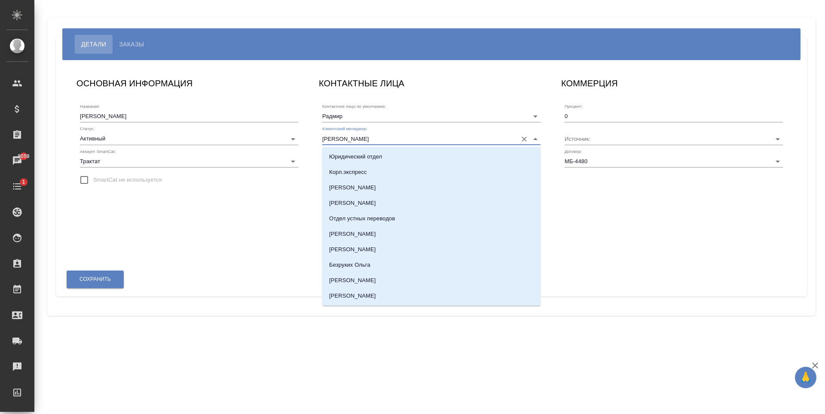
click at [448, 137] on input "[PERSON_NAME]" at bounding box center [417, 139] width 191 height 12
click at [524, 138] on icon "Очистить" at bounding box center [524, 139] width 9 height 9
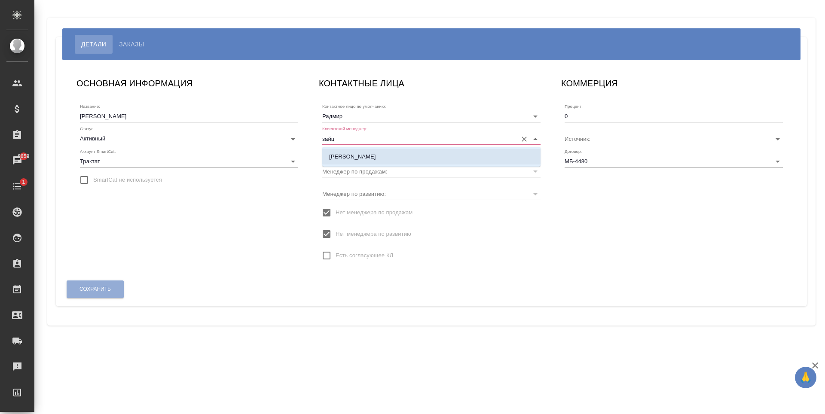
click at [431, 150] on li "[PERSON_NAME]" at bounding box center [431, 156] width 218 height 15
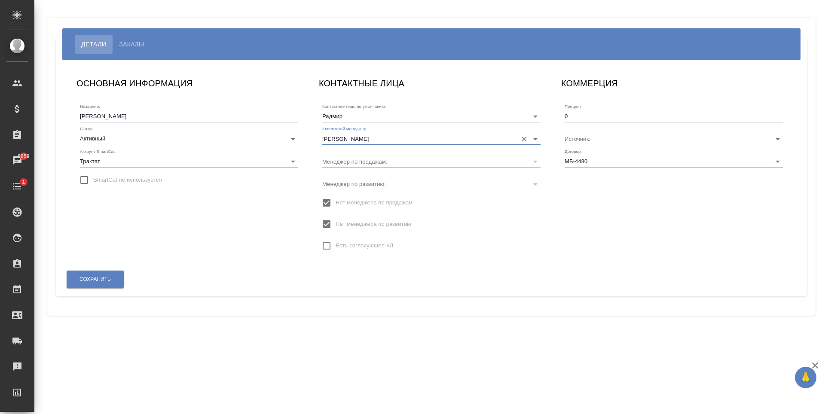
type input "[PERSON_NAME]"
click at [614, 233] on div "КОММЕРЦИЯ Процент: 0 Источник: Договор: МБ-4480" at bounding box center [673, 169] width 242 height 202
click at [114, 283] on button "Сохранить" at bounding box center [95, 280] width 57 height 18
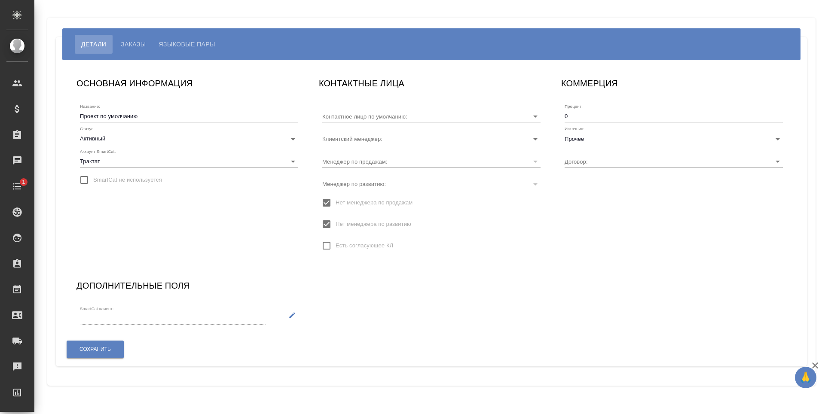
type input "Без договора"
type input "[PERSON_NAME] [PERSON_NAME]"
type input "- -"
click at [134, 46] on span "Заказы" at bounding box center [133, 44] width 25 height 10
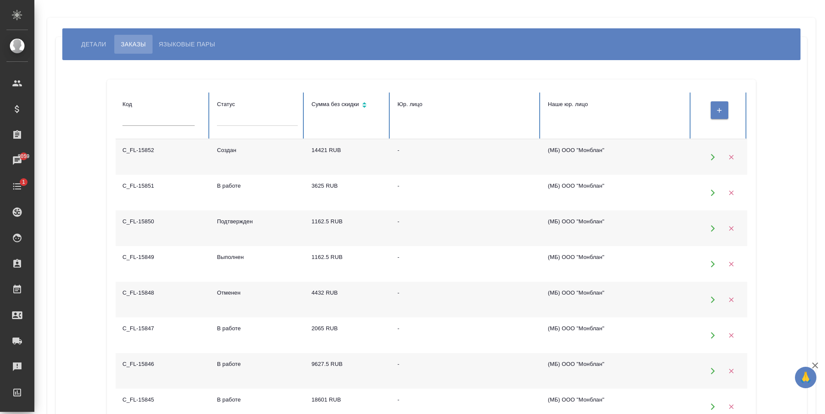
click at [242, 117] on div at bounding box center [257, 117] width 81 height 12
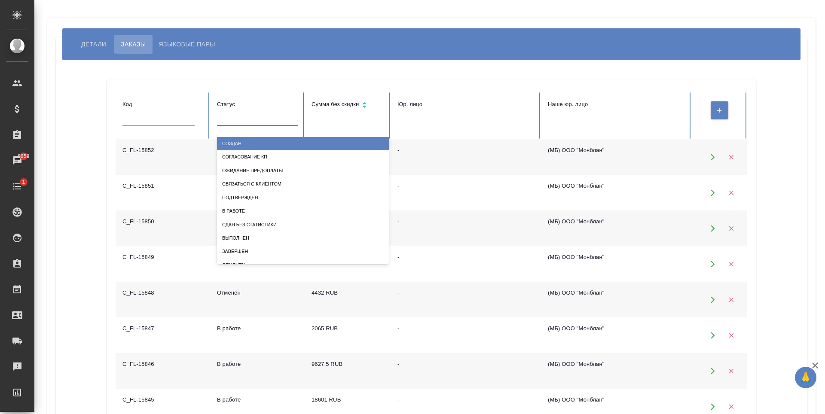
click at [180, 118] on input "text" at bounding box center [158, 120] width 72 height 12
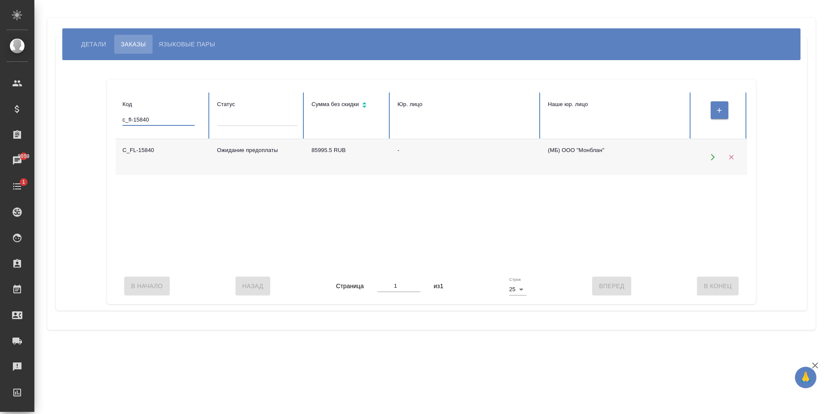
type input "c_fl-15840"
click at [232, 152] on td "Ожидание предоплаты" at bounding box center [257, 157] width 94 height 36
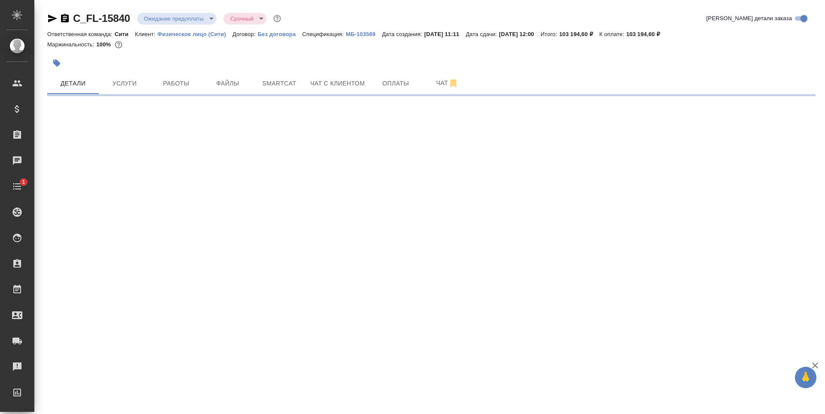
select select "RU"
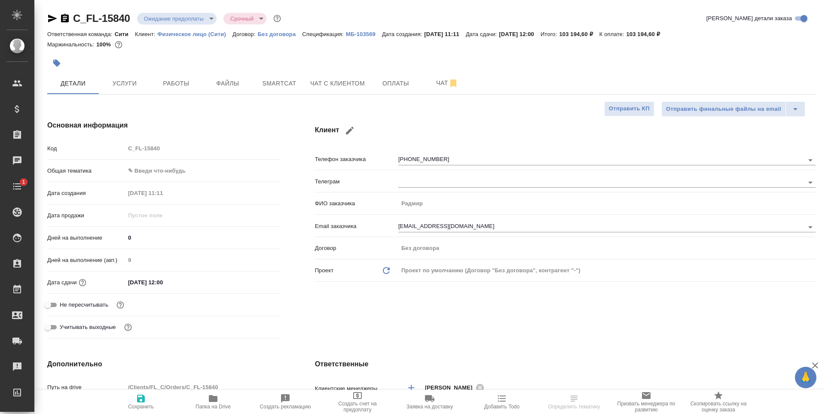
type textarea "x"
click at [551, 271] on div "Проект по умолчанию (Договор "Без договора", контрагент "-")" at bounding box center [606, 270] width 417 height 15
click at [386, 272] on icon "Обновить данные" at bounding box center [386, 270] width 10 height 10
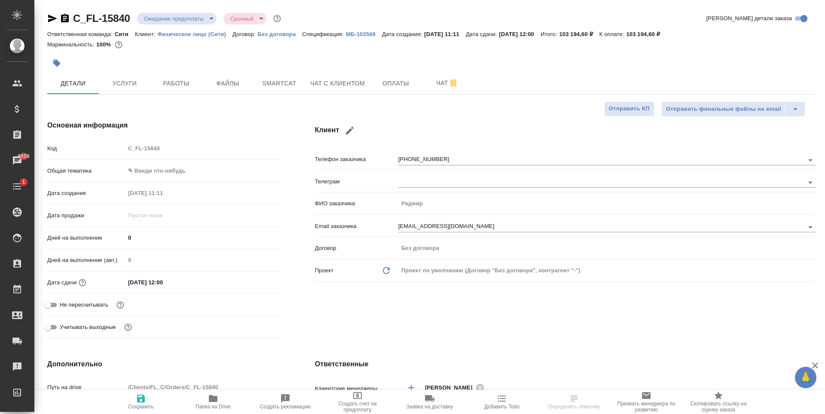
type textarea "x"
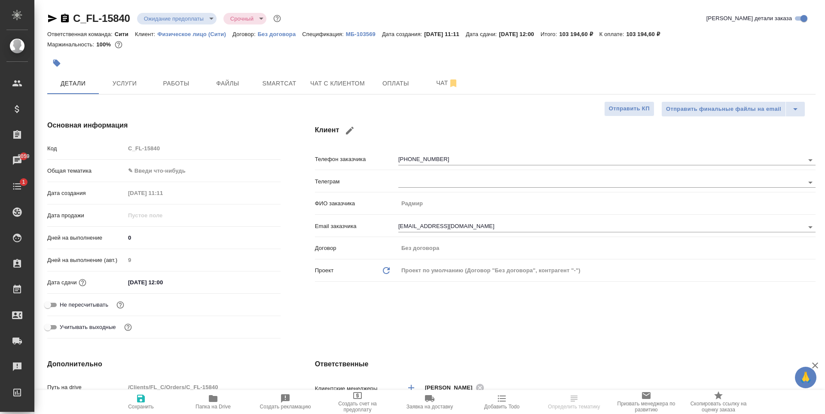
type textarea "x"
click at [428, 329] on div "Клиент Телефон заказчика +79174440062 Телеграм ФИО заказчика Радмир Email заказ…" at bounding box center [565, 231] width 535 height 256
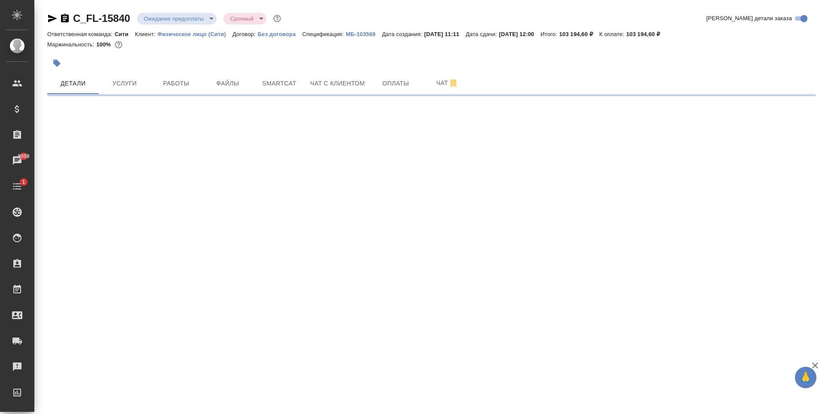
select select "RU"
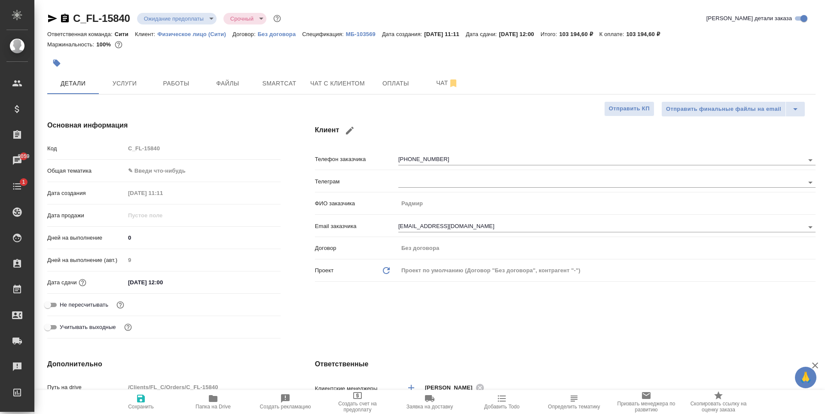
type textarea "x"
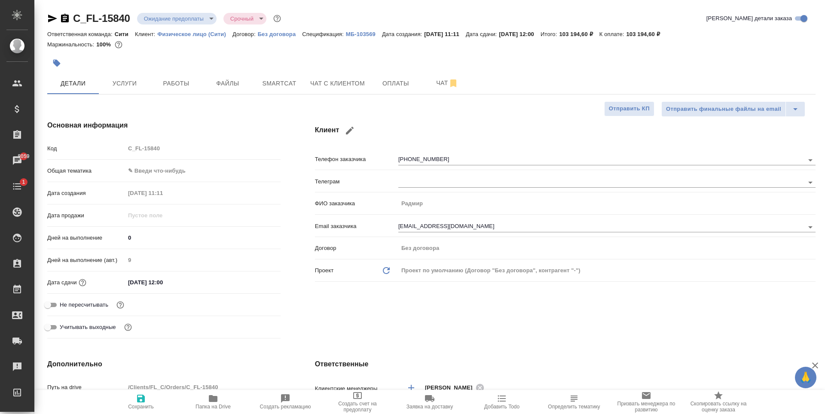
type textarea "x"
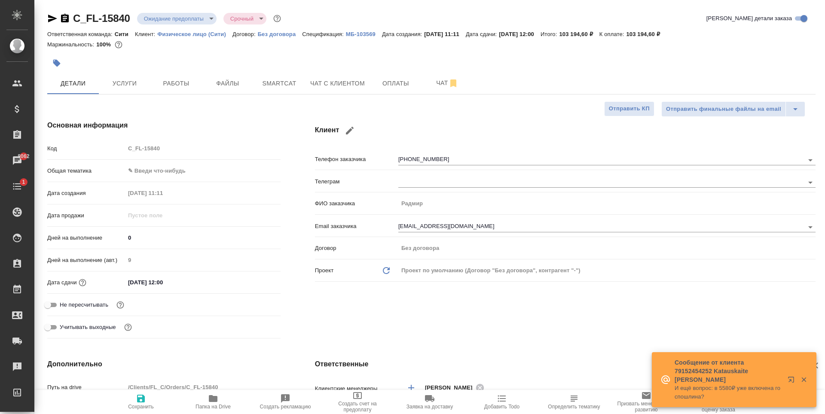
type textarea "x"
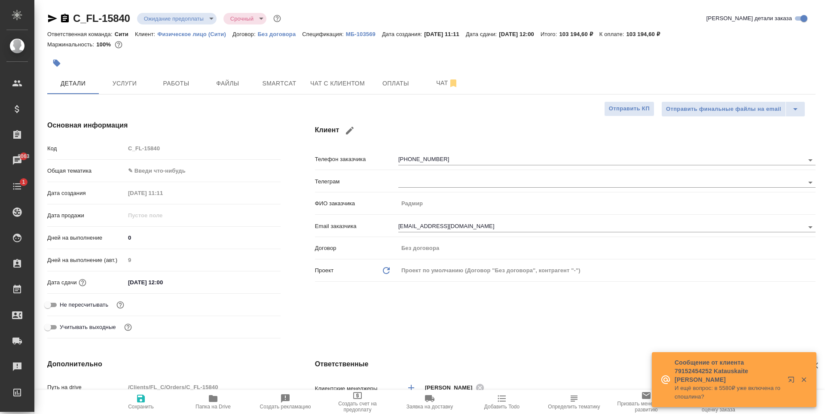
type textarea "x"
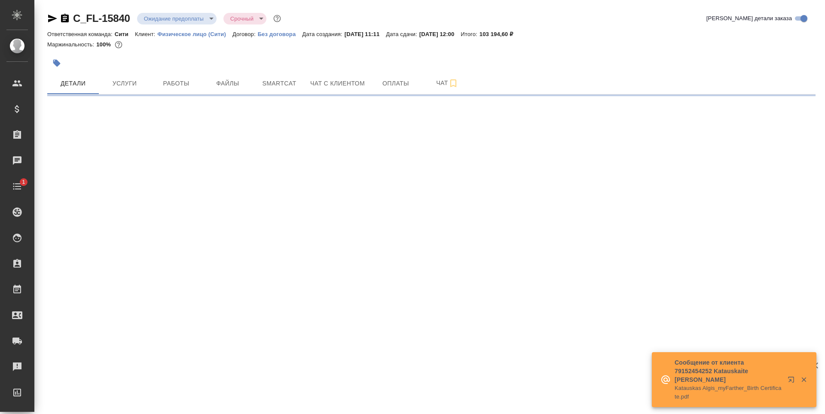
click at [163, 18] on body "🙏 .cls-1 fill:#fff; AWATERA [PERSON_NAME] Спецификации Заказы Чаты 1 Todo Проек…" at bounding box center [412, 207] width 825 height 414
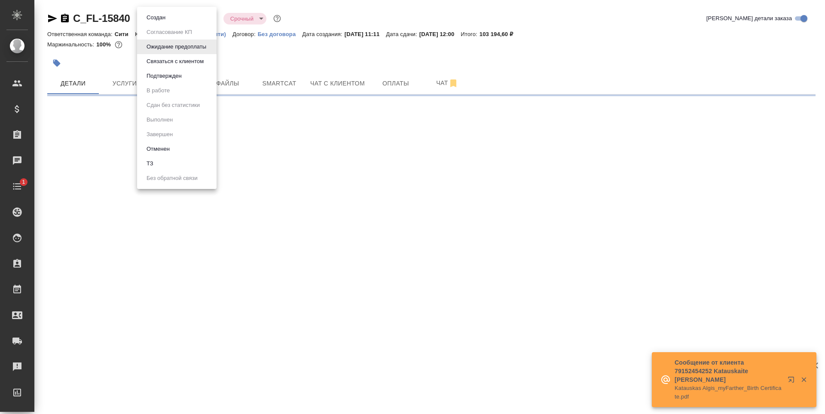
click at [181, 21] on li "Создан" at bounding box center [176, 17] width 79 height 15
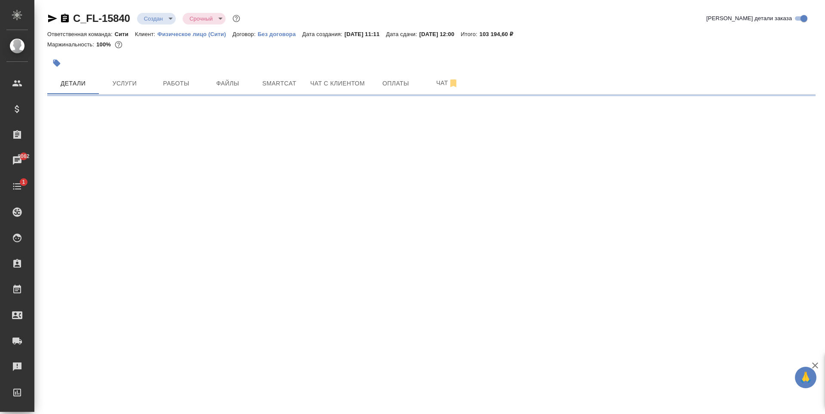
select select "RU"
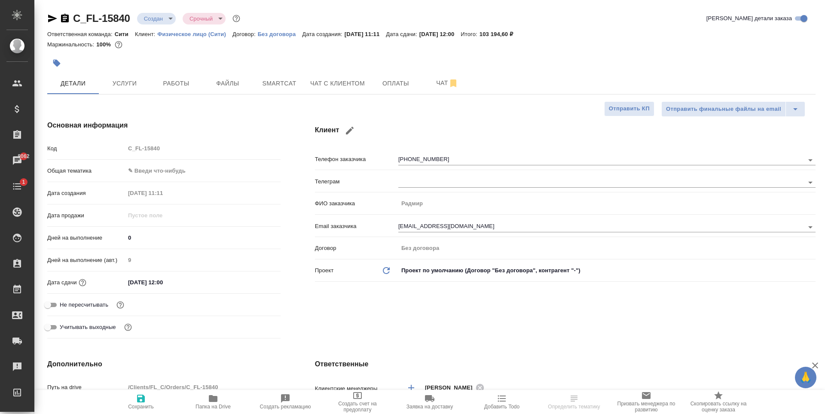
type textarea "x"
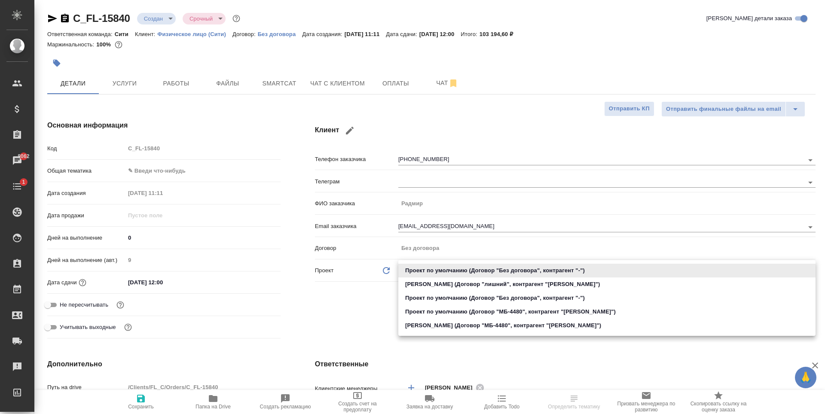
click at [451, 273] on body "🙏 .cls-1 fill:#fff; AWATERA Zaytseva Svetlana Клиенты Спецификации Заказы 8062 …" at bounding box center [412, 207] width 825 height 414
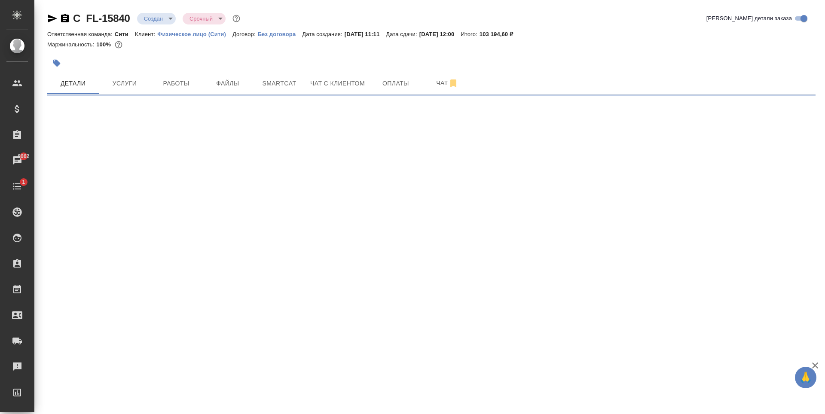
select select "RU"
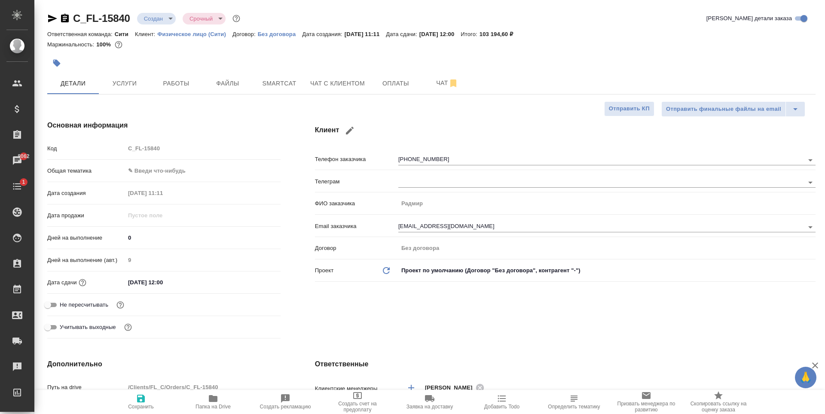
type textarea "x"
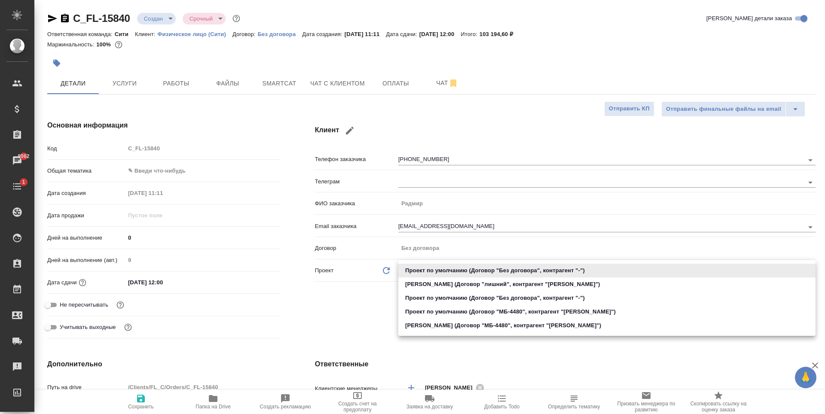
click at [442, 273] on body "🙏 .cls-1 fill:#fff; AWATERA Zaytseva Svetlana Клиенты Спецификации Заказы 8062 …" at bounding box center [412, 207] width 825 height 414
click at [454, 328] on li "Радмир Рахматуллин (Договор "МБ-4480", контрагент "Радмир Рахматуллин")" at bounding box center [606, 326] width 417 height 14
type input "68b15d2a0e1f62bd7652a88b"
type textarea "x"
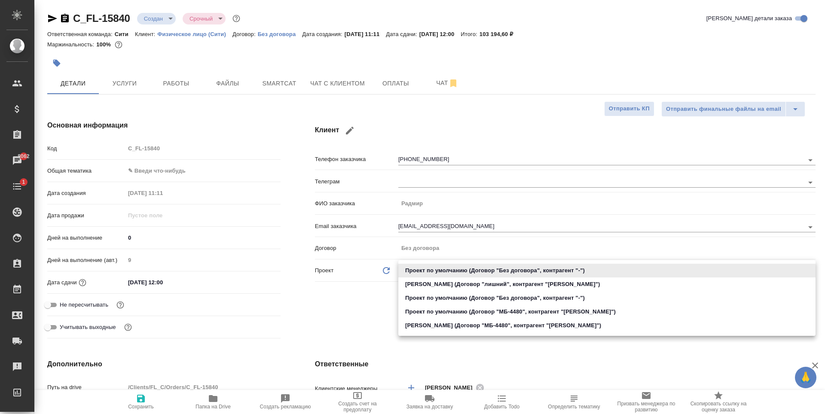
type textarea "x"
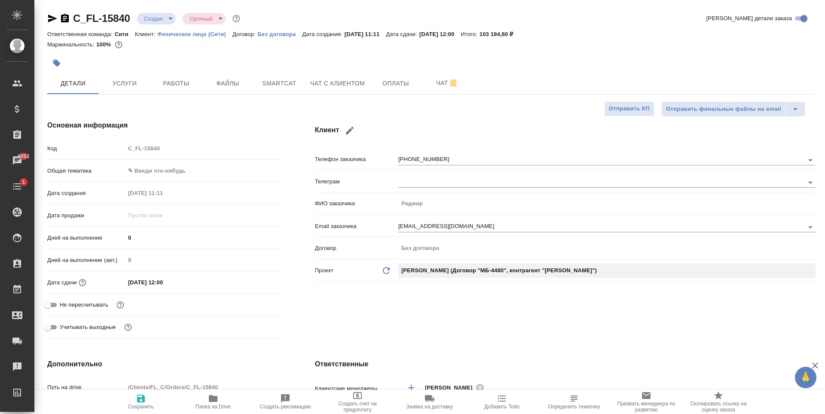
type input "МБ-4480"
type textarea "x"
click at [469, 304] on div "Клиент Телефон заказчика +79174440062 Телеграм ФИО заказчика Радмир Email заказ…" at bounding box center [565, 231] width 535 height 256
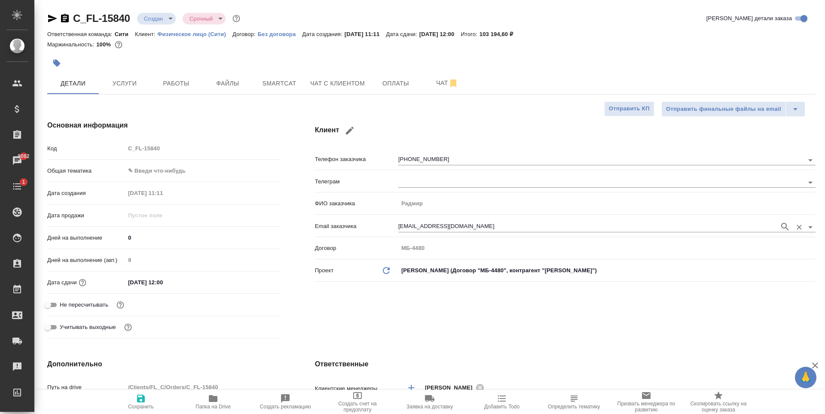
click at [419, 224] on input "radmir@mail.ru" at bounding box center [586, 227] width 377 height 10
click at [456, 318] on div "Клиент Телефон заказчика +79174440062 Телеграм ФИО заказчика Радмир Email заказ…" at bounding box center [565, 231] width 535 height 256
click at [139, 399] on icon "button" at bounding box center [141, 399] width 8 height 8
type textarea "x"
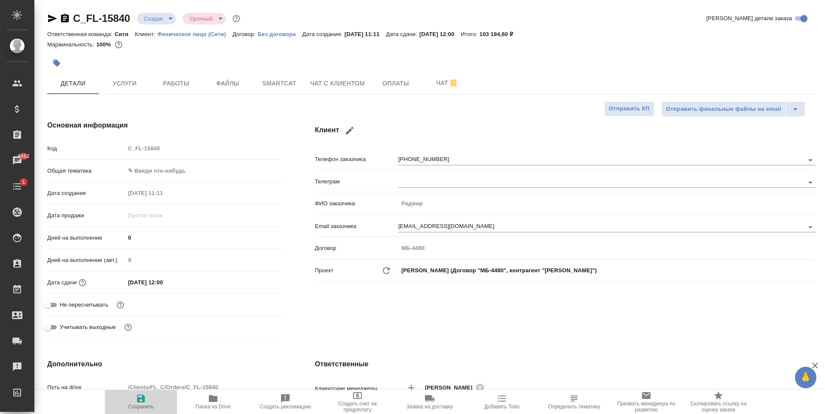
type textarea "x"
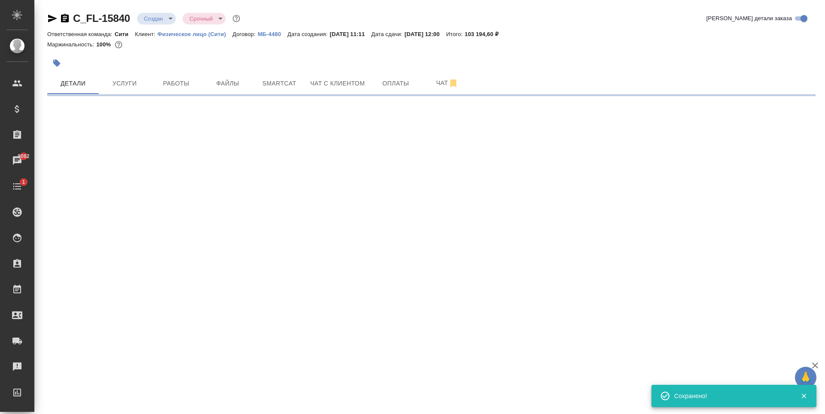
select select "RU"
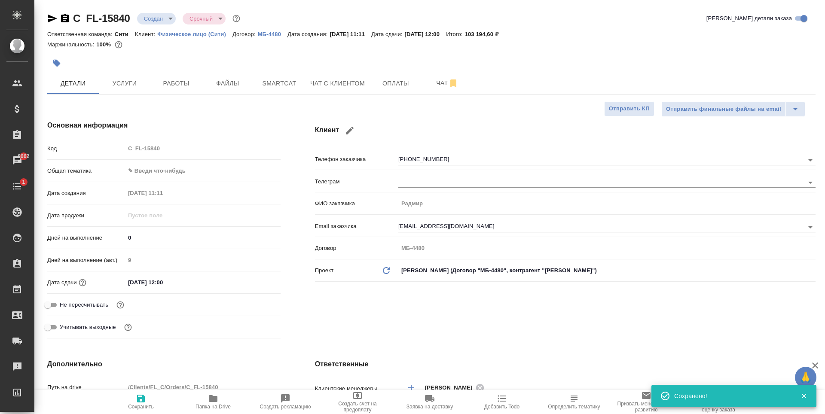
type textarea "x"
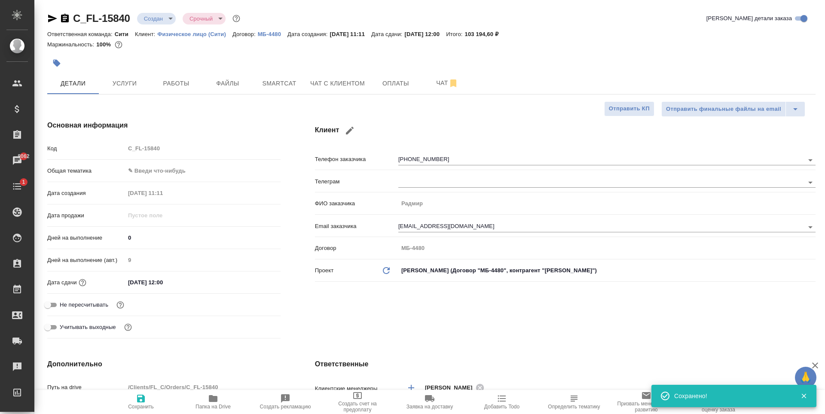
type textarea "x"
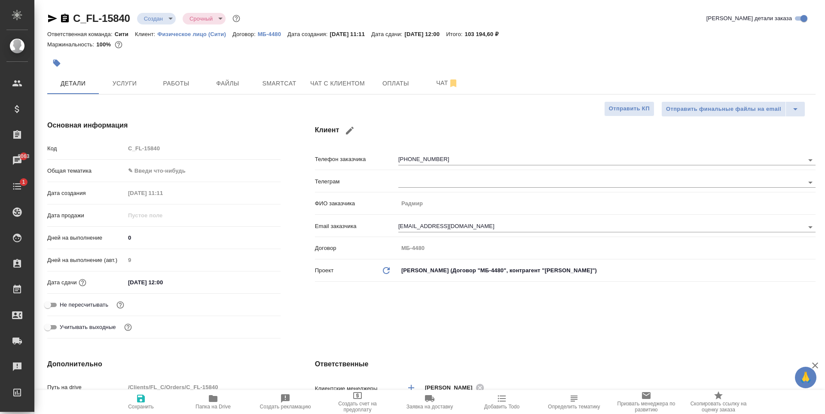
click at [179, 35] on p "Физическое лицо (Сити)" at bounding box center [194, 34] width 75 height 6
type textarea "x"
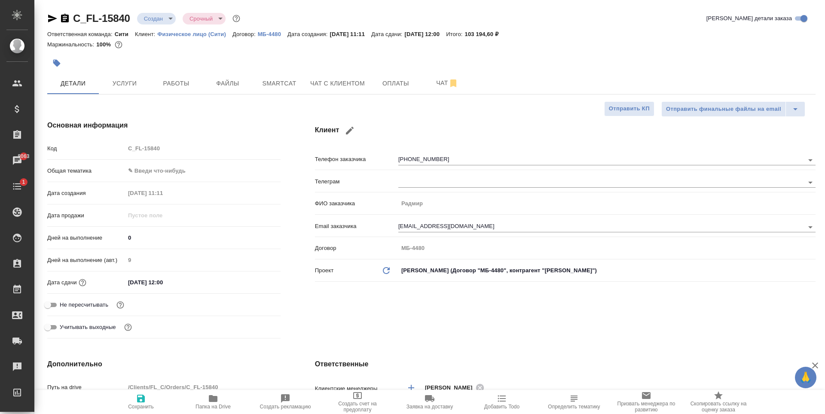
type textarea "x"
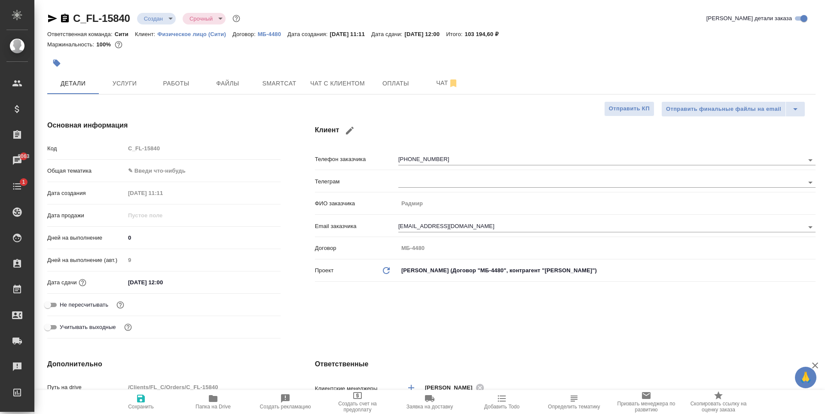
type textarea "x"
click at [318, 112] on div "Клиент Телефон заказчика +79174440062 Телеграм ФИО заказчика Радмир Email заказ…" at bounding box center [565, 231] width 535 height 256
click at [361, 408] on span "Создать счет на предоплату" at bounding box center [357, 407] width 62 height 12
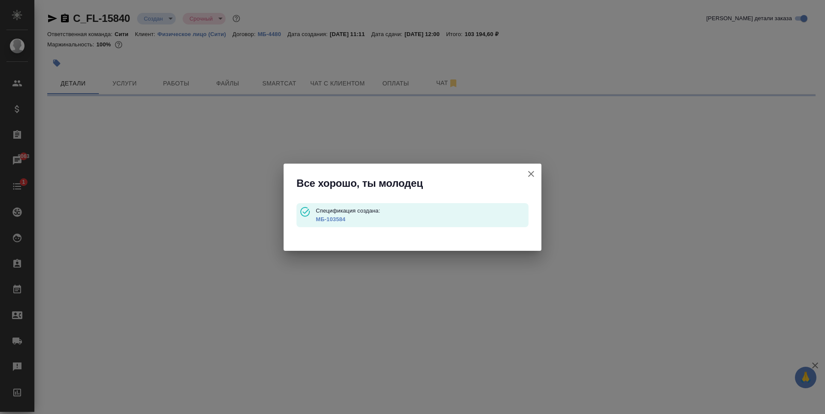
type input "waitingForPrepayment"
click at [343, 219] on link "МБ-103584" at bounding box center [331, 219] width 30 height 6
select select "RU"
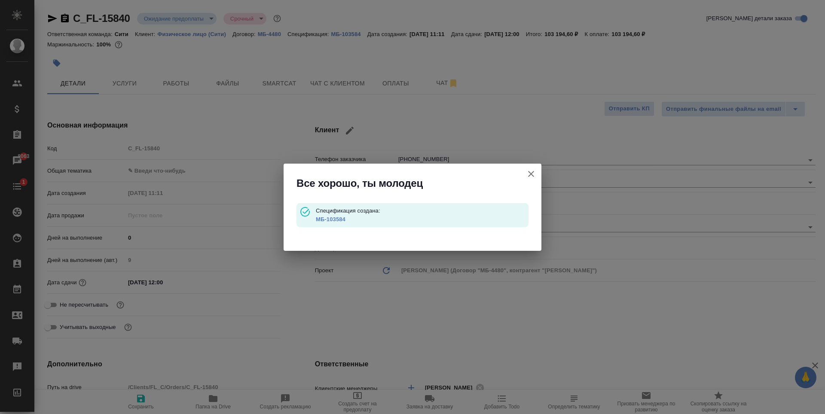
type textarea "x"
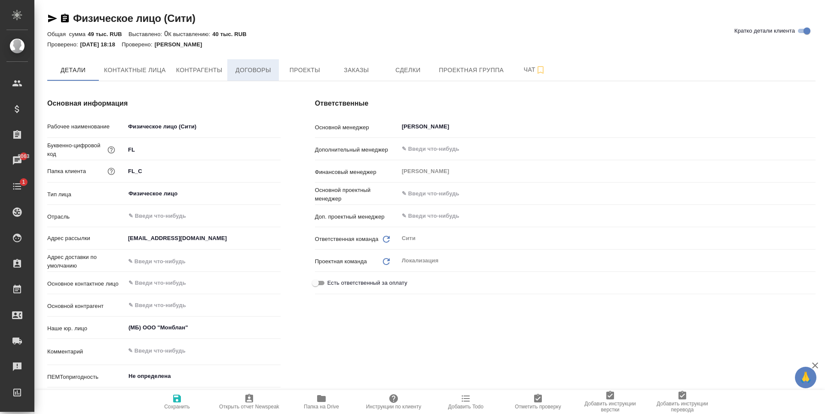
click at [252, 63] on button "Договоры" at bounding box center [253, 69] width 52 height 21
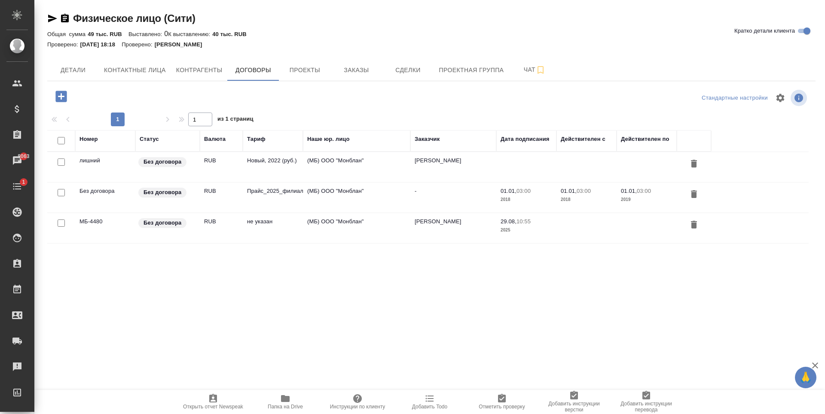
click at [333, 182] on td "(МБ) ООО "Монблан"" at bounding box center [356, 167] width 107 height 30
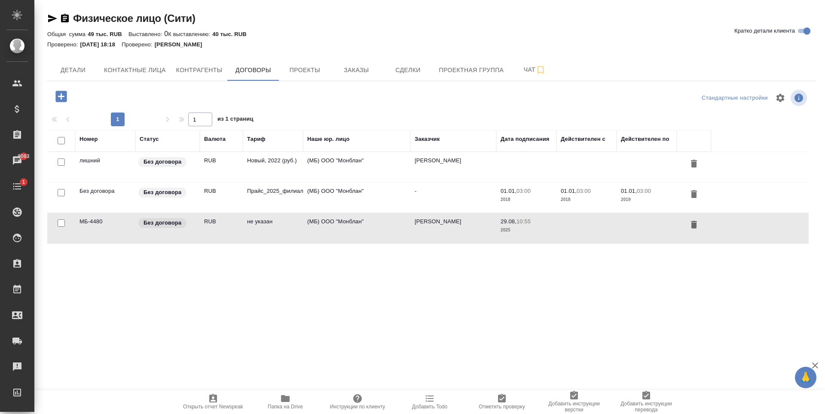
click at [333, 182] on td "(МБ) ООО "Монблан"" at bounding box center [356, 167] width 107 height 30
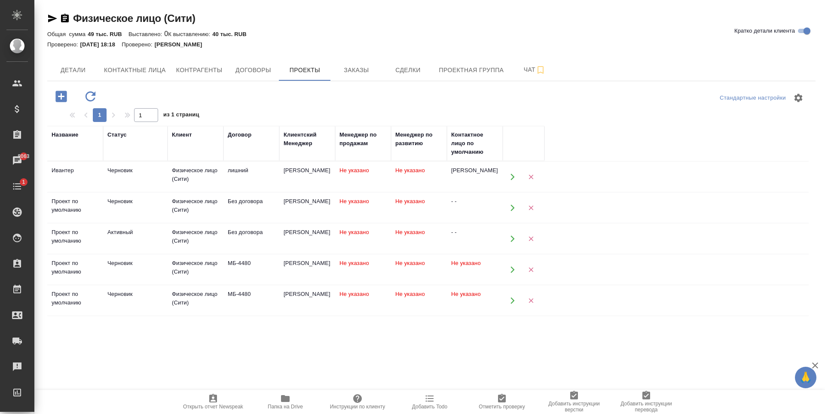
click at [511, 237] on icon "button" at bounding box center [512, 238] width 4 height 6
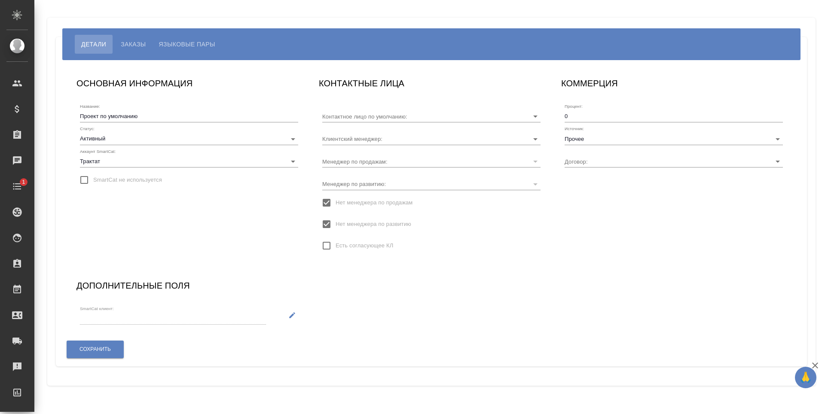
type input "Без договора"
type input "[PERSON_NAME]"
type input "- -"
click at [133, 115] on input "Проект по умолчанию" at bounding box center [189, 116] width 218 height 12
click at [143, 115] on input "Проект по умолчанию" at bounding box center [189, 116] width 218 height 12
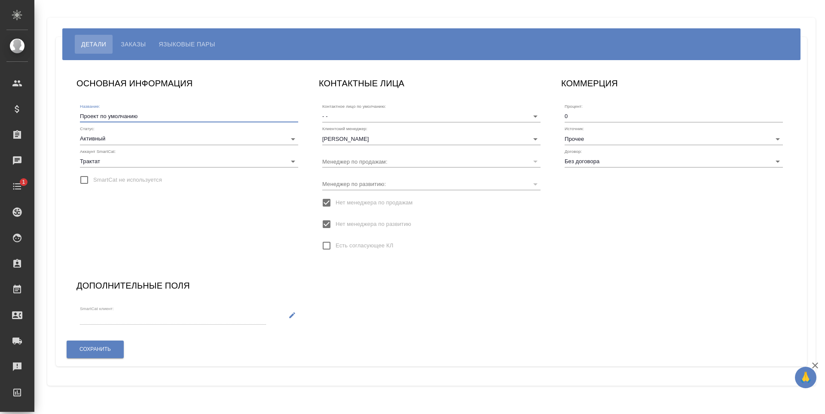
click at [143, 115] on input "Проект по умолчанию" at bounding box center [189, 116] width 218 height 12
paste input "**[МБ-103569](https://tera.awatera.com/specification/68b067626957e37c6043e555/p…"
type input "**[МБ-103569](https://tera.awatera.com/specification/68b067626957e37c6043e555/p…"
drag, startPoint x: 297, startPoint y: 114, endPoint x: 55, endPoint y: 119, distance: 242.3
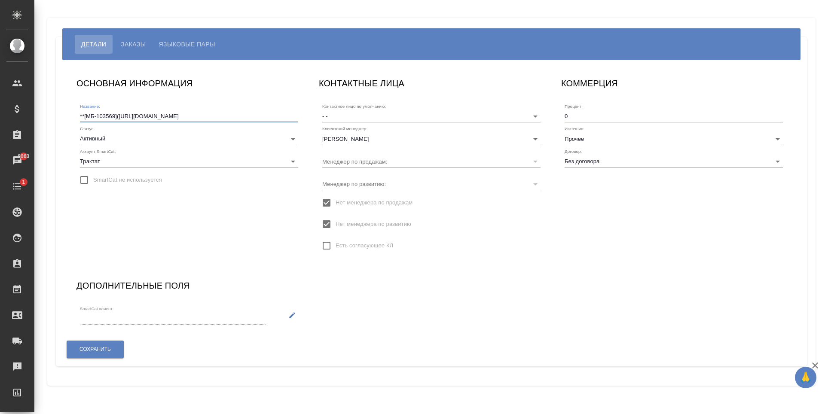
click at [55, 119] on div "Детали Заказы Языковые пары ОСНОВНАЯ ИНФОРМАЦИЯ Название: **[МБ-103569](https:/…" at bounding box center [431, 202] width 768 height 368
type input "О"
type input "[PERSON_NAME]"
click at [110, 351] on span "Сохранить" at bounding box center [94, 349] width 31 height 7
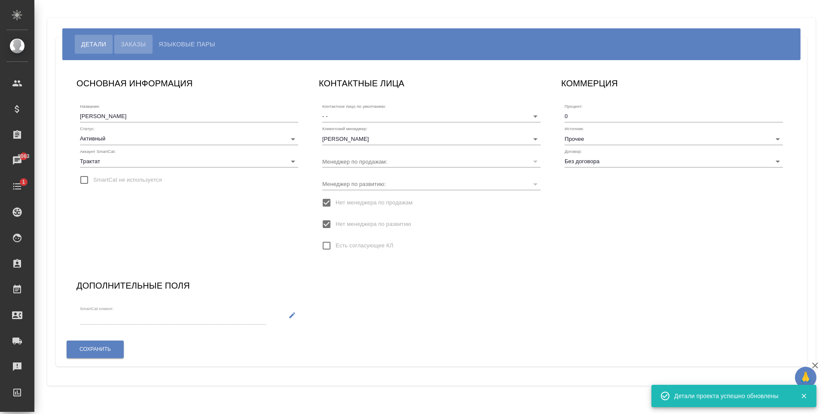
click at [130, 38] on button "Заказы" at bounding box center [133, 44] width 38 height 19
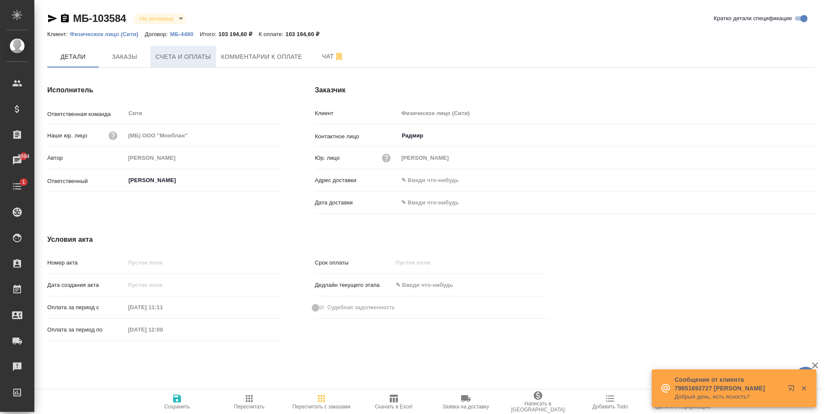
click at [180, 62] on button "Счета и оплаты" at bounding box center [183, 56] width 66 height 21
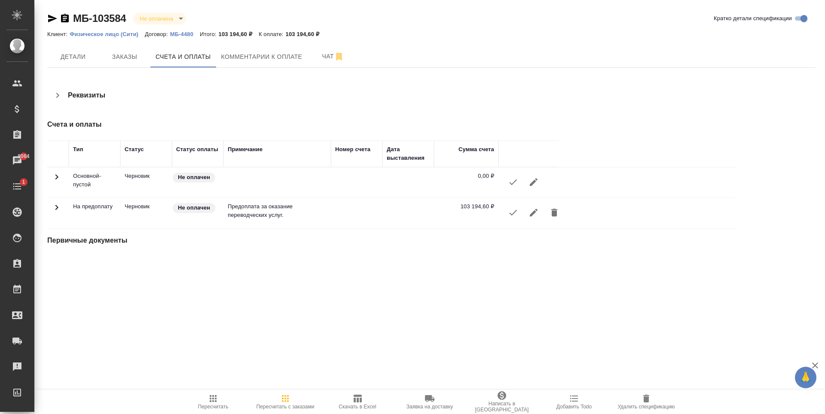
click at [513, 213] on icon "button" at bounding box center [513, 212] width 10 height 10
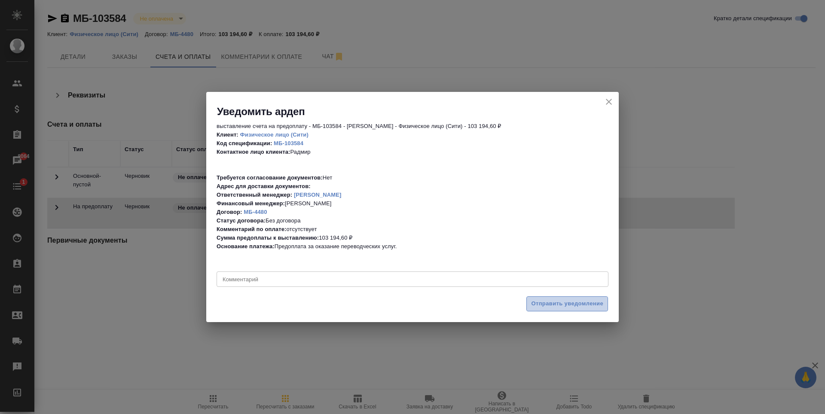
click at [574, 303] on span "Отправить уведомление" at bounding box center [567, 304] width 72 height 10
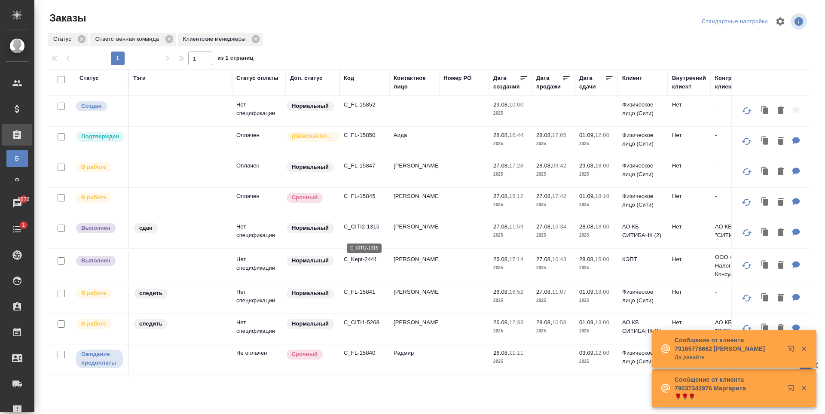
click at [370, 231] on p "C_CITI2-1315" at bounding box center [364, 227] width 41 height 9
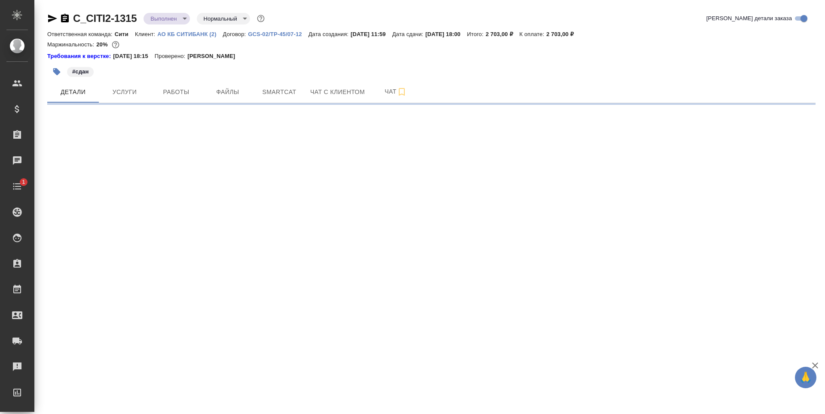
select select "RU"
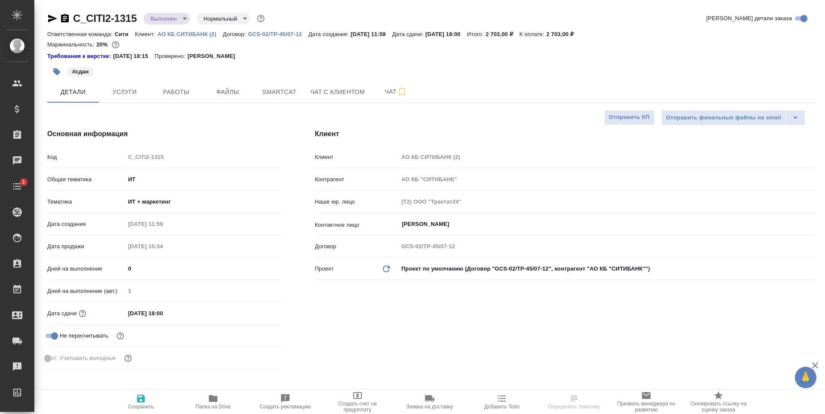
type textarea "x"
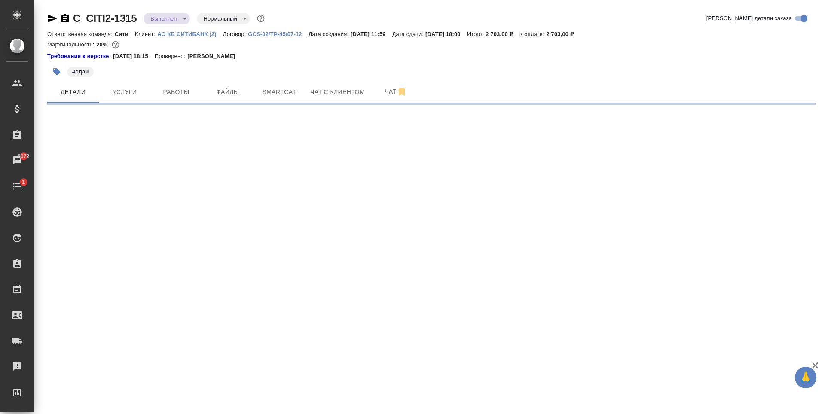
select select "RU"
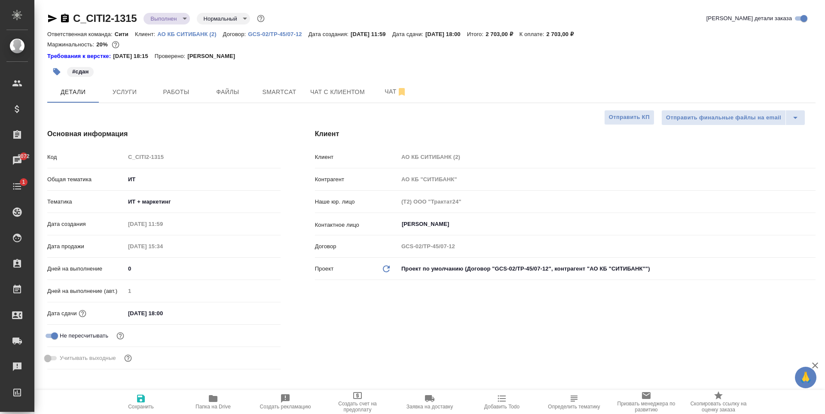
type textarea "x"
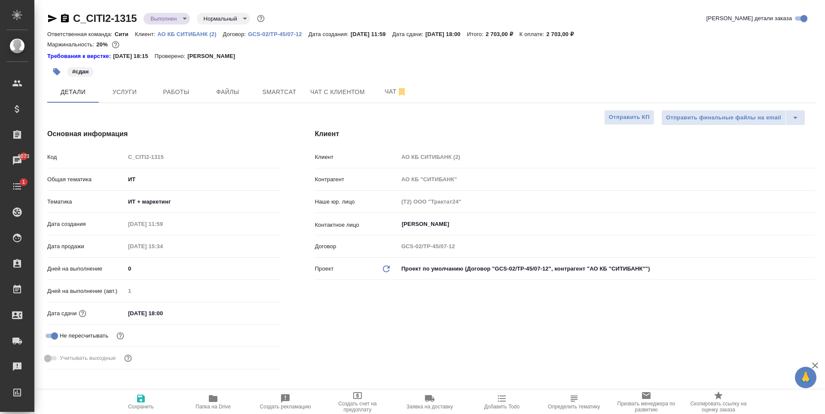
type textarea "x"
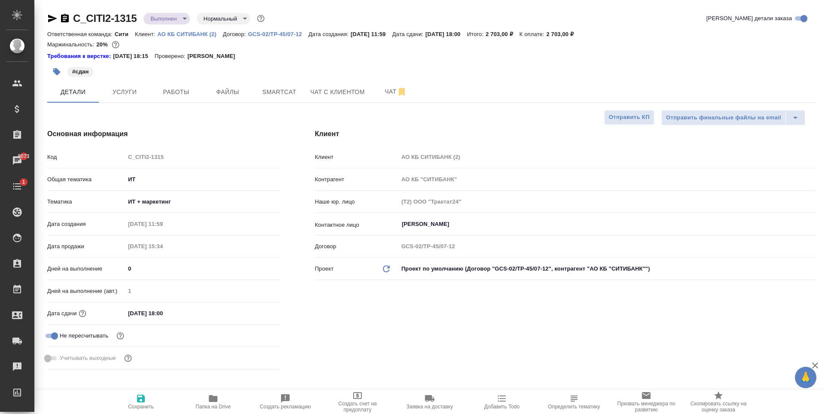
type textarea "x"
